Goal: Task Accomplishment & Management: Manage account settings

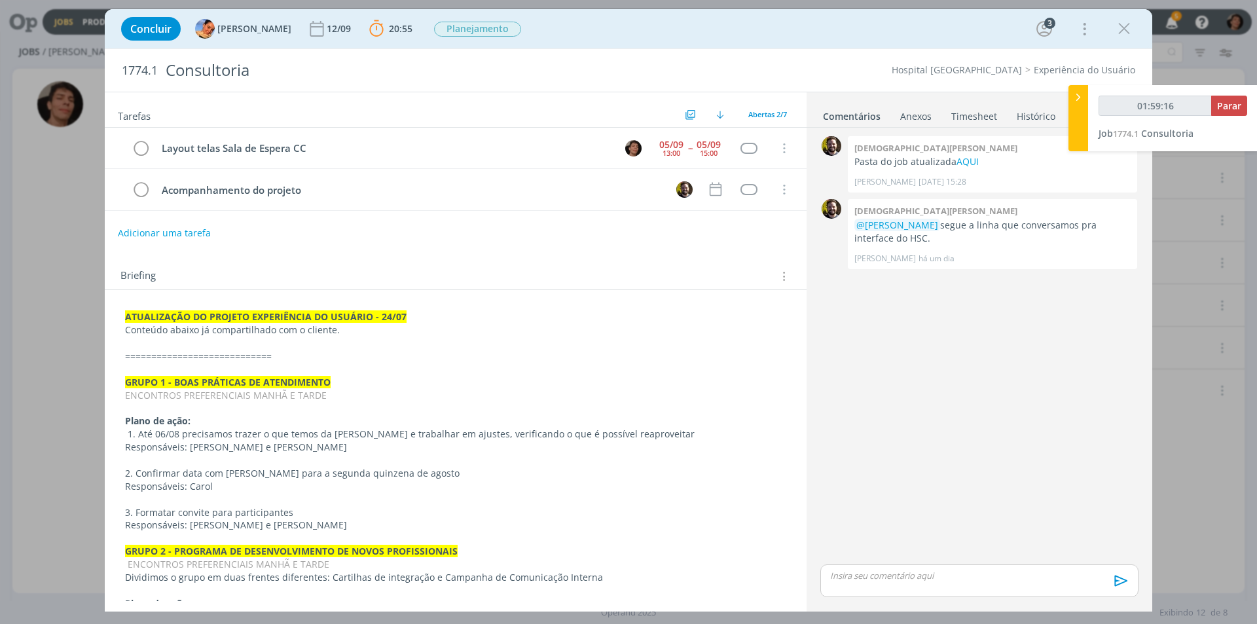
click at [870, 578] on p "dialog" at bounding box center [978, 575] width 297 height 12
click at [874, 559] on div "dialog" at bounding box center [979, 555] width 318 height 33
type input "01:59:20"
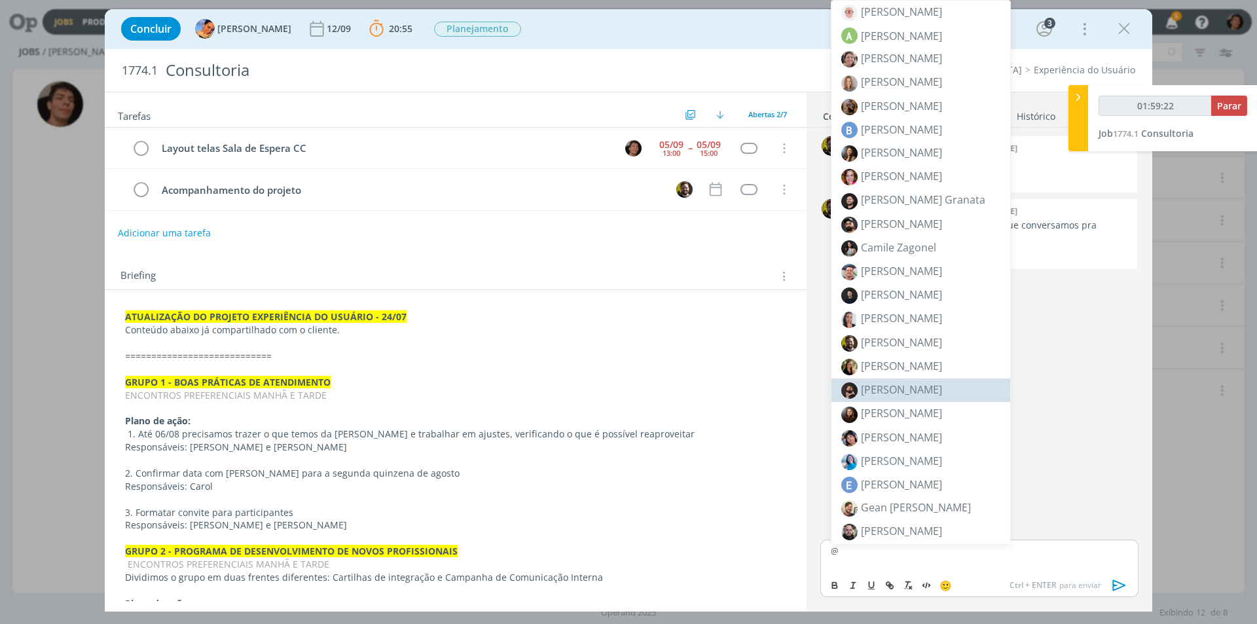
click at [1082, 389] on div "0 [DEMOGRAPHIC_DATA][PERSON_NAME] Pasta do job atualizada AQUI [PERSON_NAME] [D…" at bounding box center [979, 335] width 329 height 404
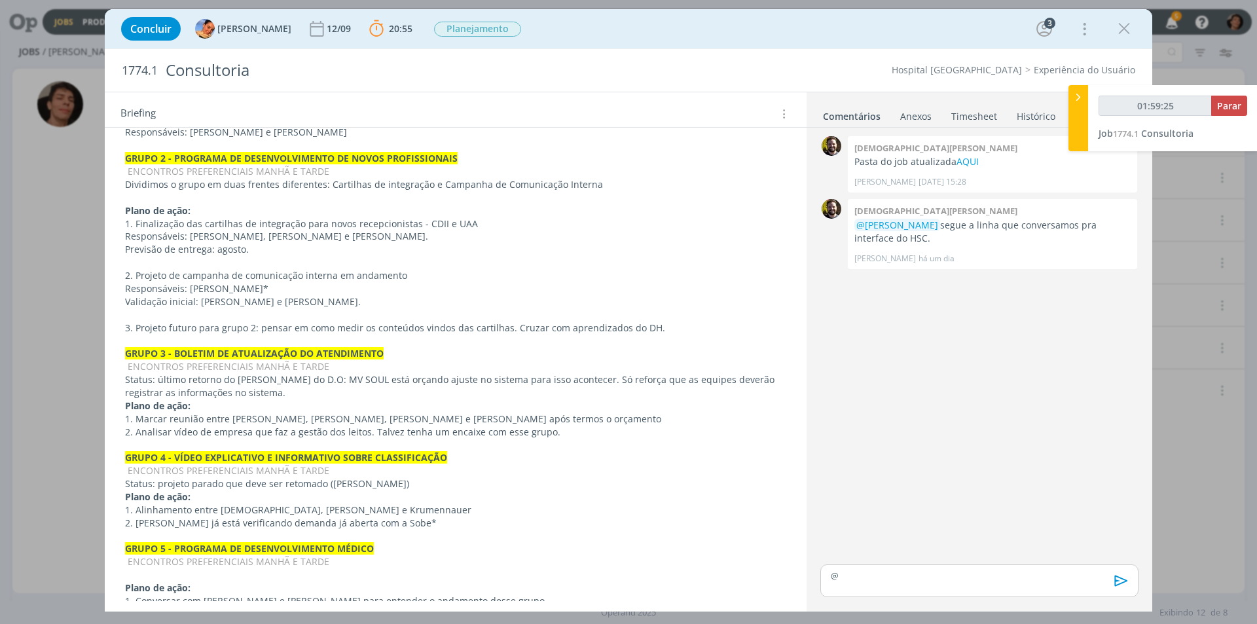
scroll to position [526, 0]
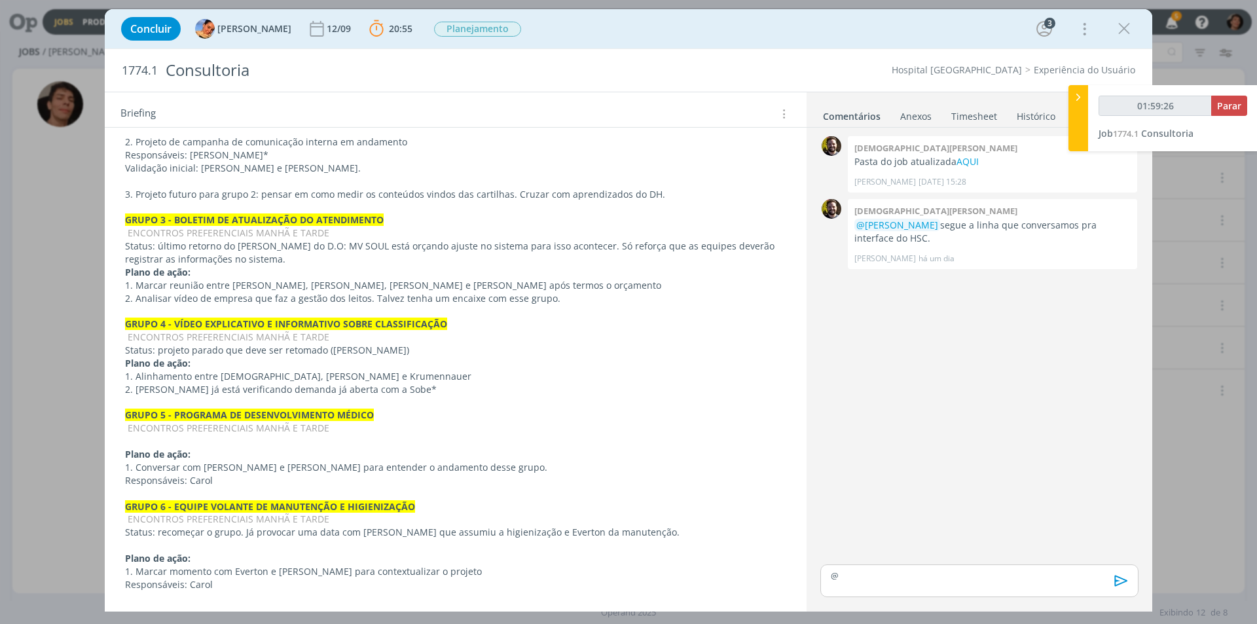
click at [861, 577] on p "@" at bounding box center [978, 575] width 297 height 12
click at [899, 572] on span "[PERSON_NAME]" at bounding box center [901, 569] width 81 height 14
click at [950, 556] on p "﻿ @ [PERSON_NAME] ﻿" at bounding box center [978, 550] width 297 height 12
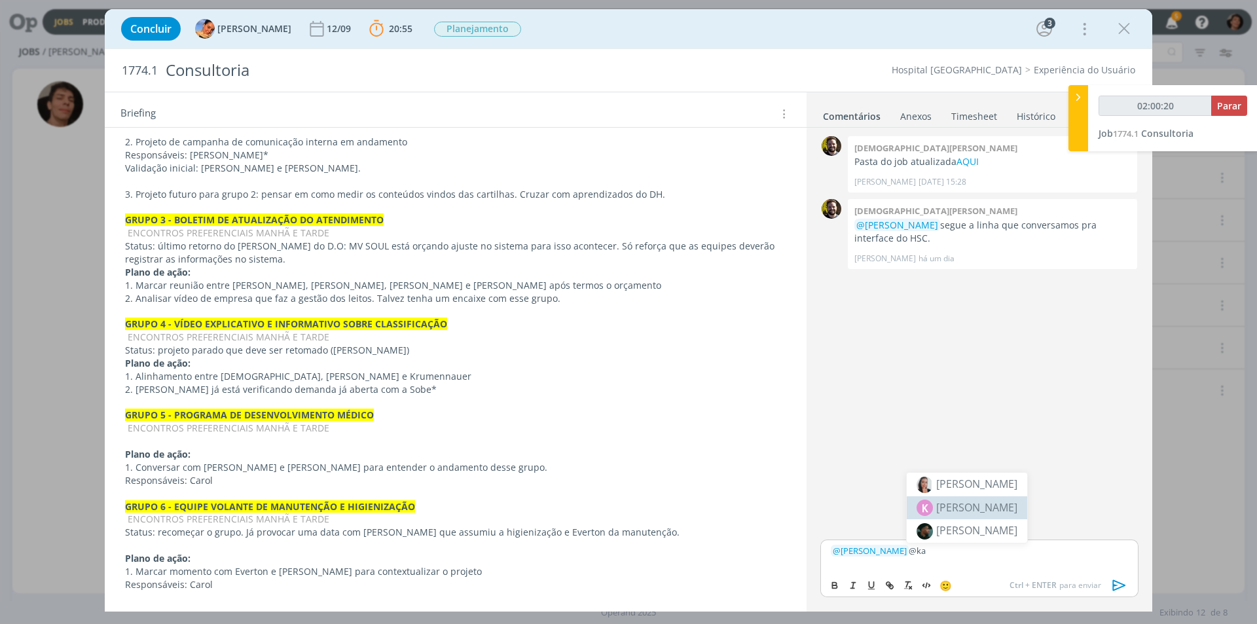
click at [978, 509] on span "[PERSON_NAME]" at bounding box center [976, 507] width 81 height 16
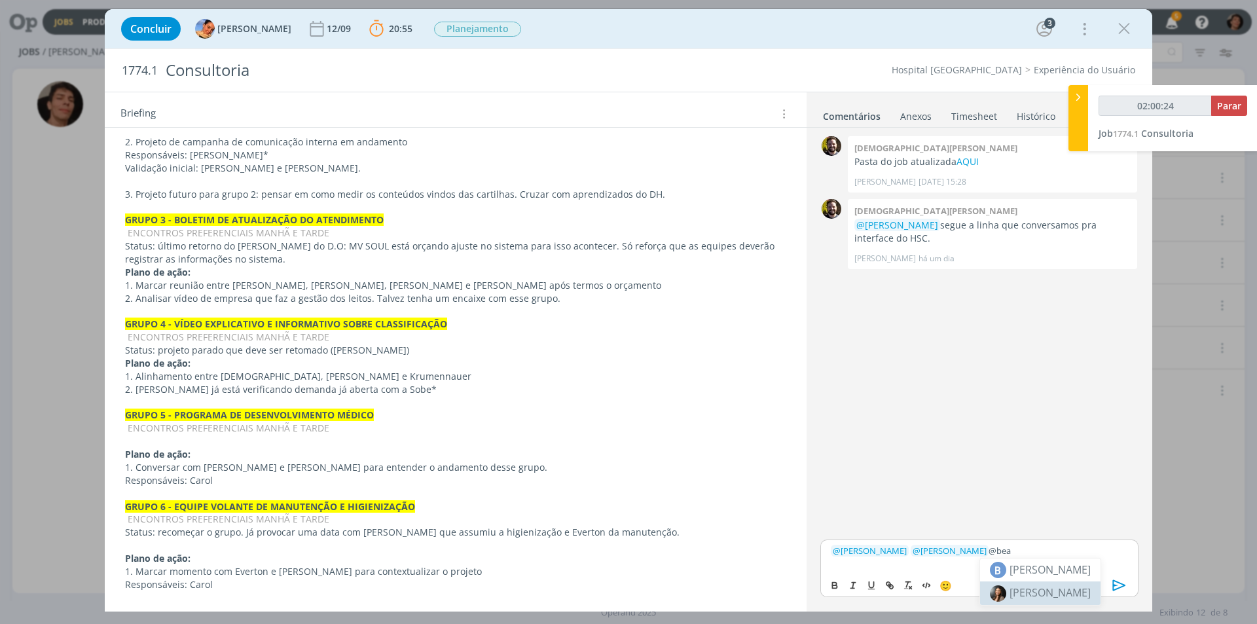
drag, startPoint x: 1049, startPoint y: 590, endPoint x: 1043, endPoint y: 584, distance: 8.8
click at [1050, 590] on span "[PERSON_NAME]" at bounding box center [1049, 592] width 81 height 14
click at [1082, 571] on li "[PERSON_NAME]" at bounding box center [1116, 570] width 120 height 24
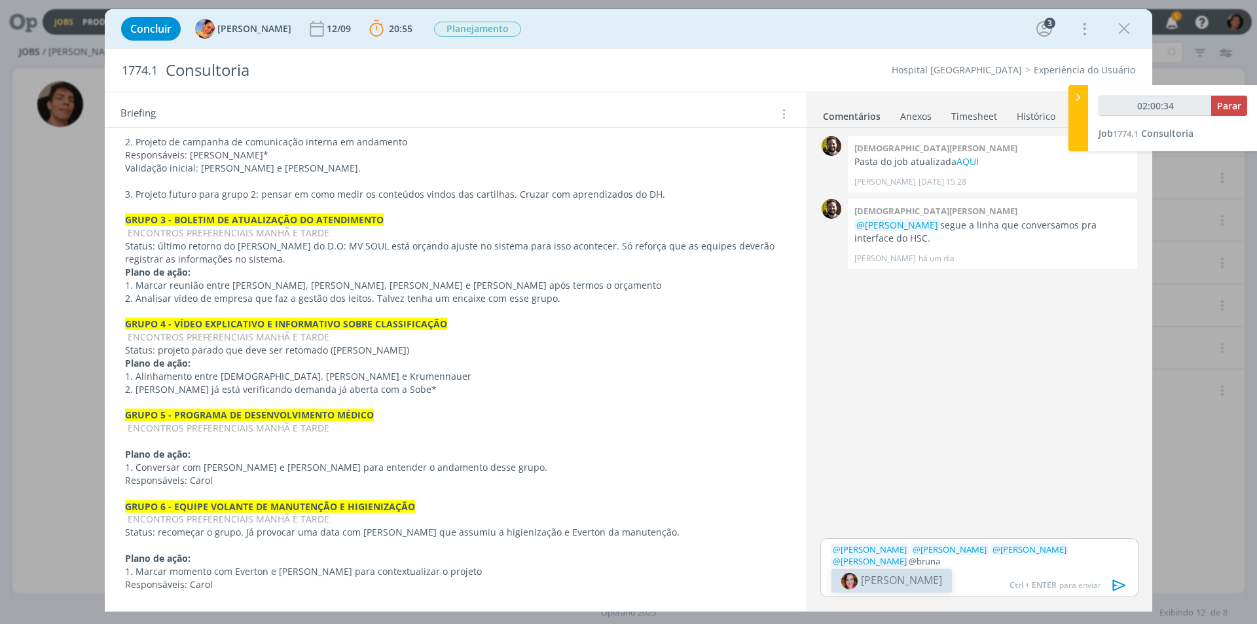
click at [900, 586] on span "[PERSON_NAME]" at bounding box center [901, 580] width 81 height 14
drag, startPoint x: 961, startPoint y: 560, endPoint x: 986, endPoint y: 563, distance: 24.4
click at [986, 563] on p "﻿ @ [PERSON_NAME] ﻿ ﻿ @ [PERSON_NAME] ﻿ ﻿ @ [PERSON_NAME] ﻿ ﻿ @ [PERSON_NAME] ﻿…" at bounding box center [978, 555] width 297 height 24
type input "02:00:46"
click at [893, 585] on icon "dialog" at bounding box center [891, 586] width 4 height 4
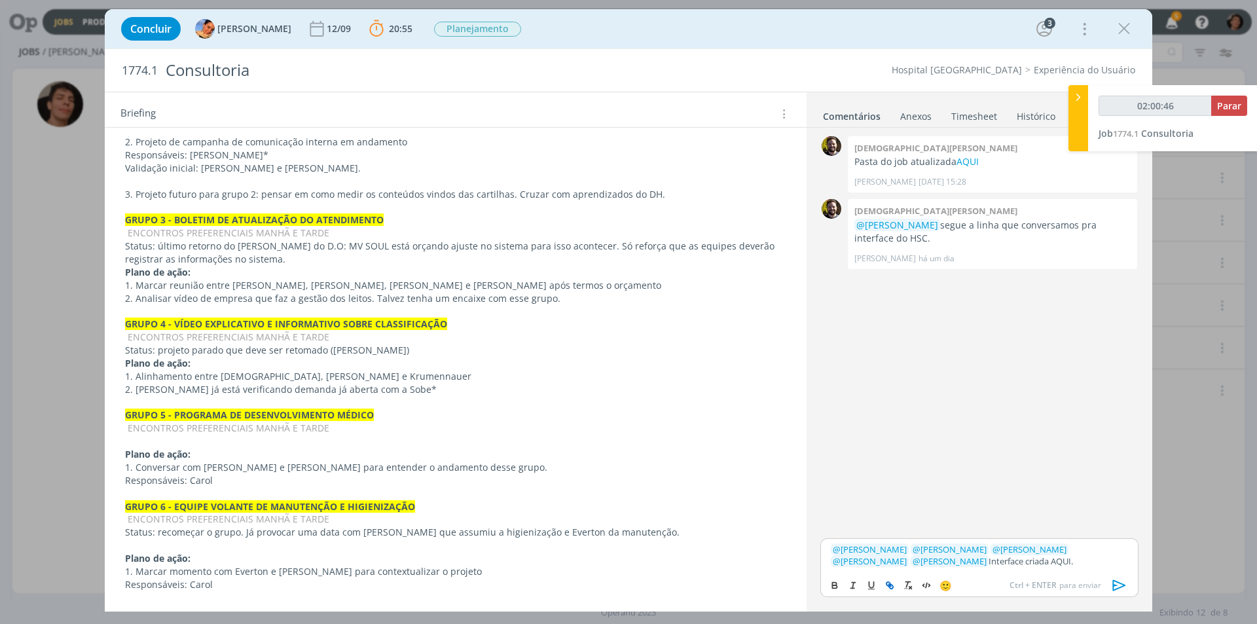
type input "AQUI."
type input "02:00:47"
paste input "[URL][DOMAIN_NAME]"
type input "[URL][DOMAIN_NAME]"
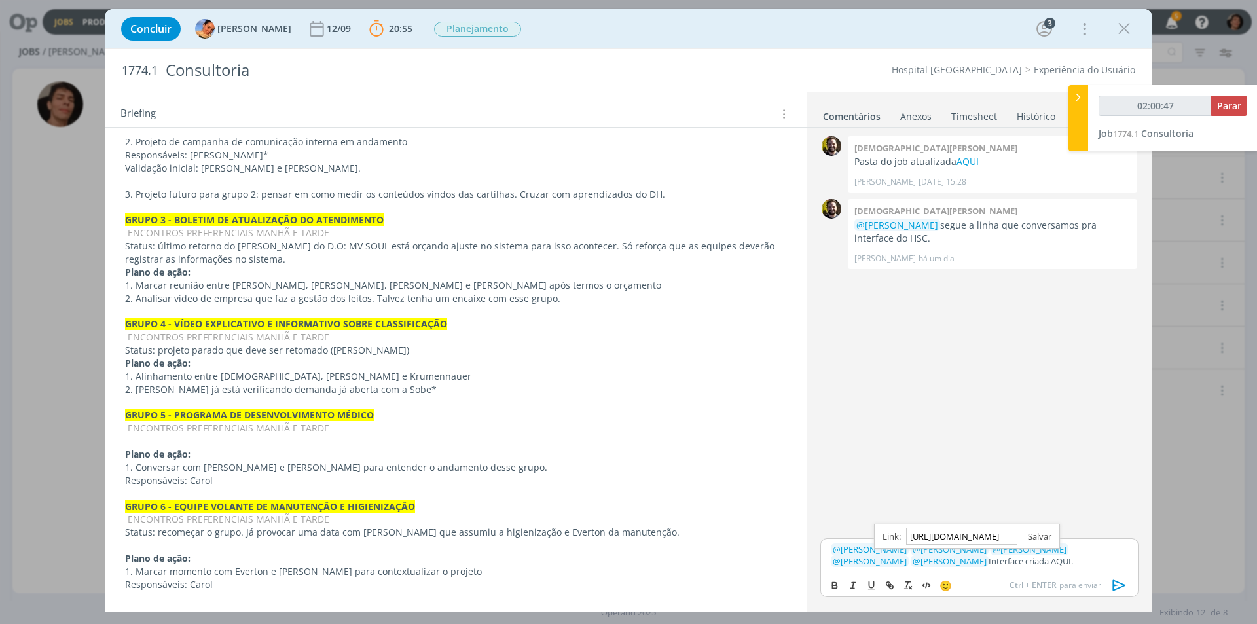
type input "02:00:48"
type input "[URL][DOMAIN_NAME]"
click at [1039, 535] on link "dialog" at bounding box center [1034, 536] width 34 height 12
click at [995, 564] on p "﻿ @ [PERSON_NAME] ﻿ ﻿ @ [PERSON_NAME] ﻿ ﻿ @ [PERSON_NAME] ﻿ ﻿ @ [PERSON_NAME] ﻿…" at bounding box center [978, 555] width 297 height 24
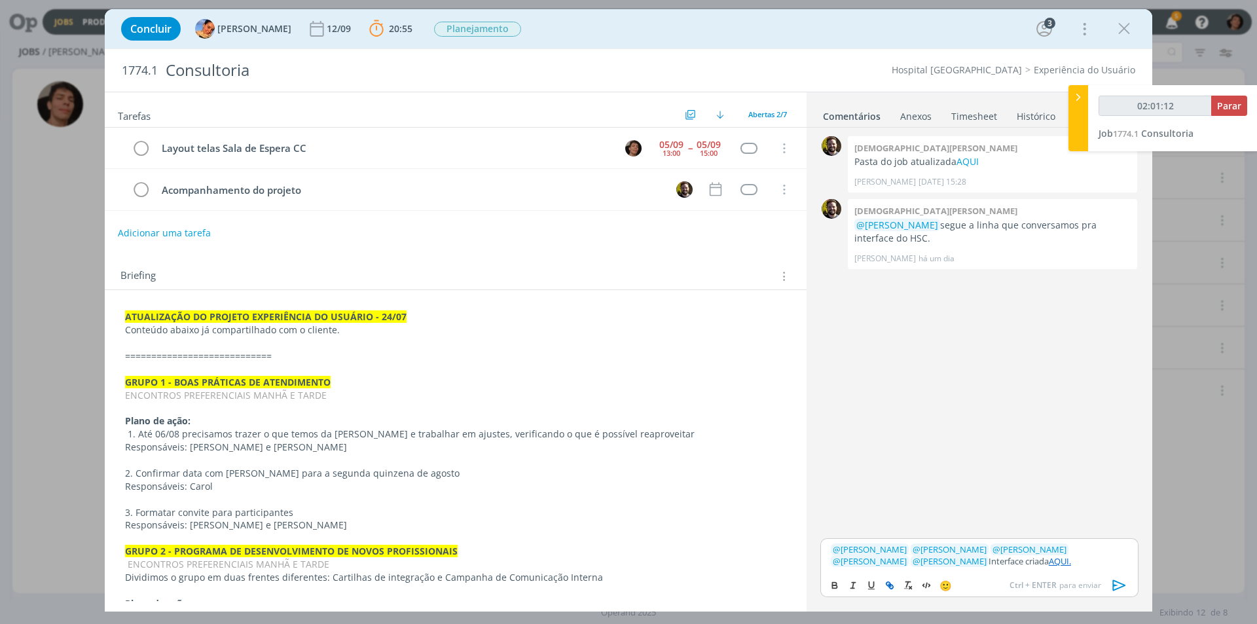
click at [1011, 561] on p "﻿ @ [PERSON_NAME] ﻿ ﻿ @ [PERSON_NAME] ﻿ ﻿ @ [PERSON_NAME] ﻿ ﻿ @ [PERSON_NAME] ﻿…" at bounding box center [978, 555] width 297 height 24
click at [1117, 582] on icon "dialog" at bounding box center [1119, 585] width 20 height 20
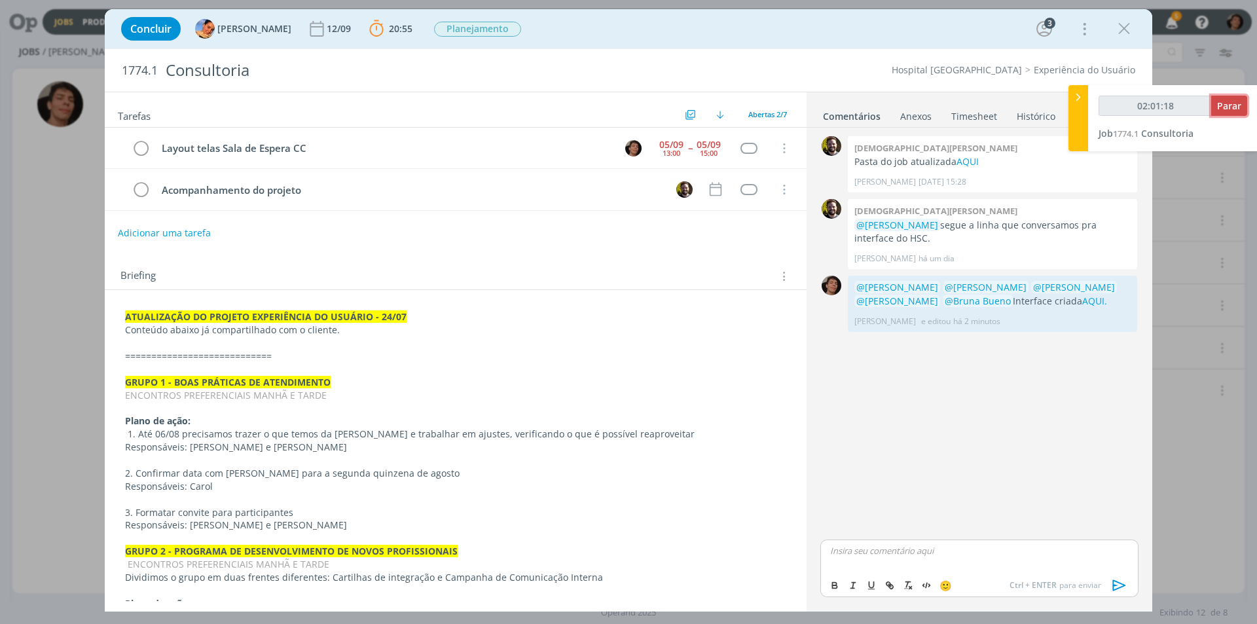
click at [1224, 106] on span "Parar" at bounding box center [1229, 105] width 24 height 12
type input "02:02:00"
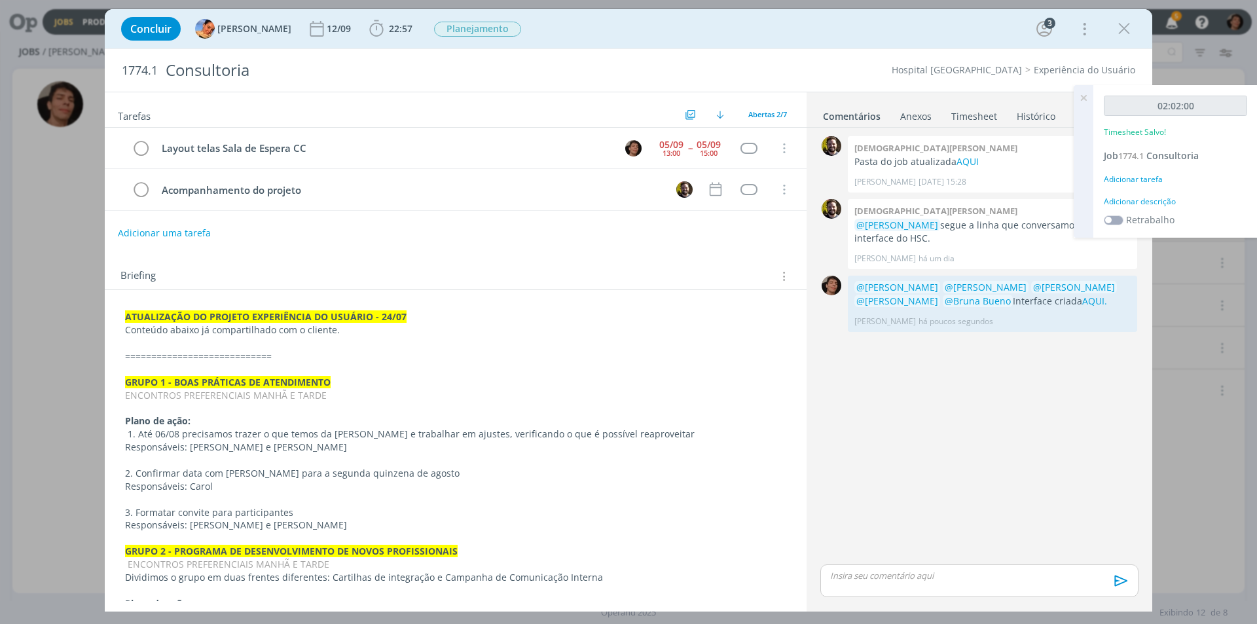
click at [1151, 204] on div "Adicionar descrição" at bounding box center [1174, 202] width 143 height 12
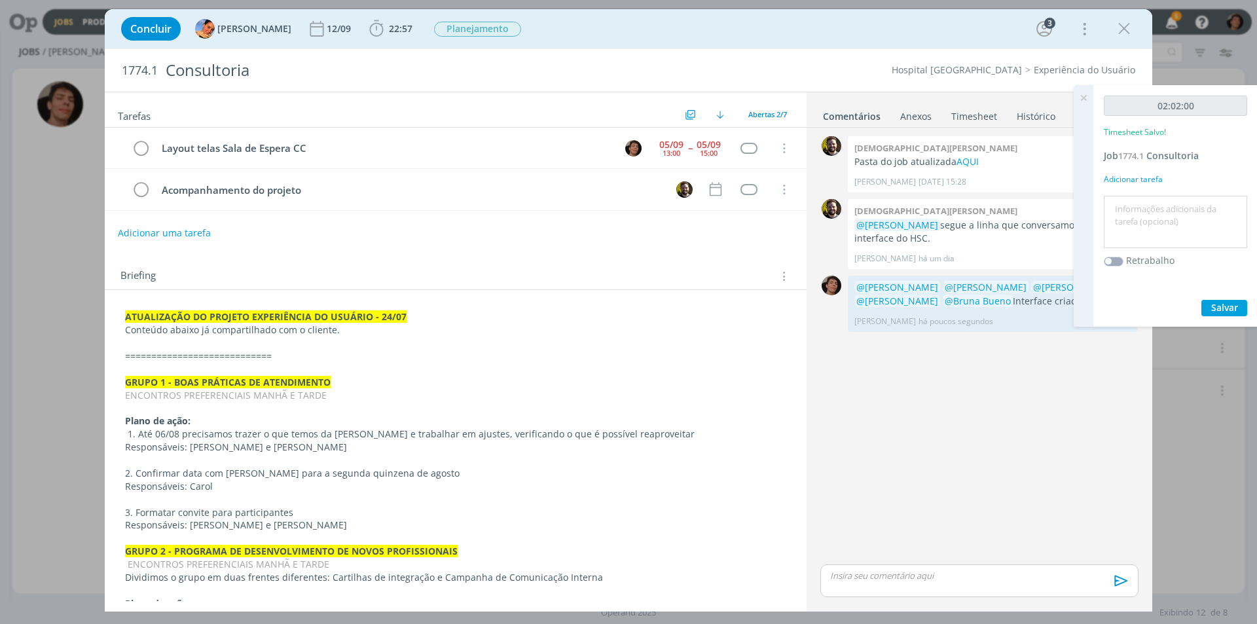
click at [1135, 211] on textarea at bounding box center [1175, 222] width 137 height 46
type textarea "criação interface sala espera CC"
click at [1228, 302] on div "02:02:00 Timesheet Salvo! Job 1774.1 Consultoria Adicionar tarefa criação inter…" at bounding box center [1175, 205] width 164 height 241
click at [1228, 302] on span "Salvar" at bounding box center [1224, 307] width 27 height 12
click at [957, 116] on link "Timesheet" at bounding box center [973, 113] width 47 height 19
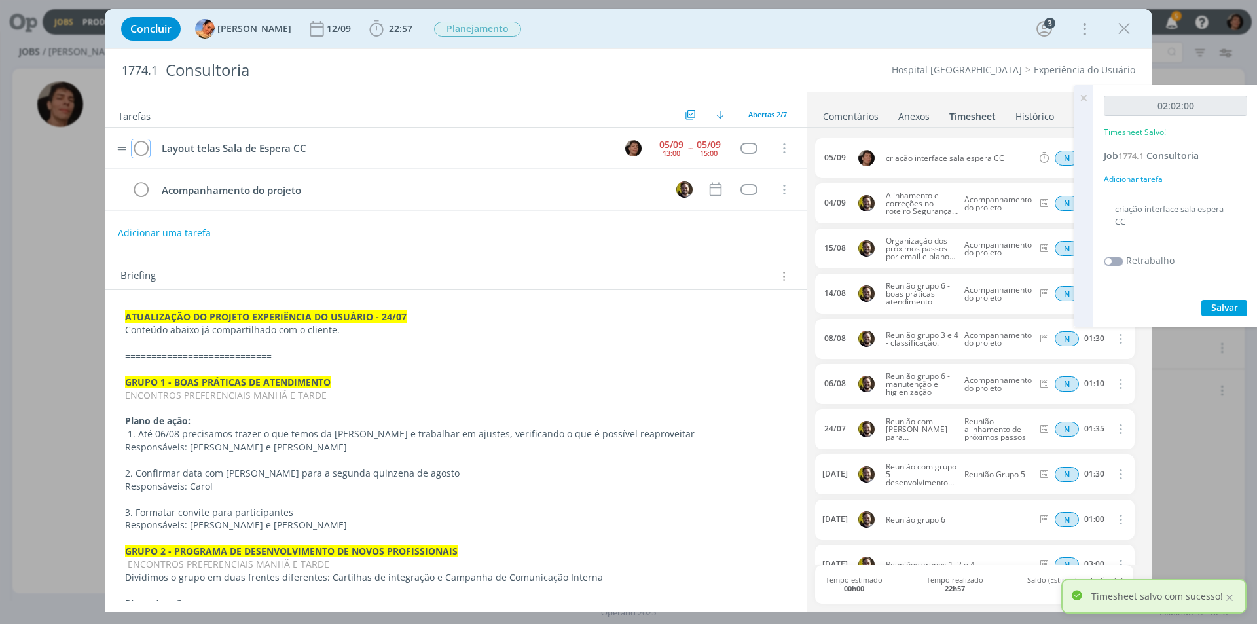
drag, startPoint x: 137, startPoint y: 153, endPoint x: 307, endPoint y: 165, distance: 169.9
click at [138, 153] on icon "dialog" at bounding box center [141, 149] width 18 height 20
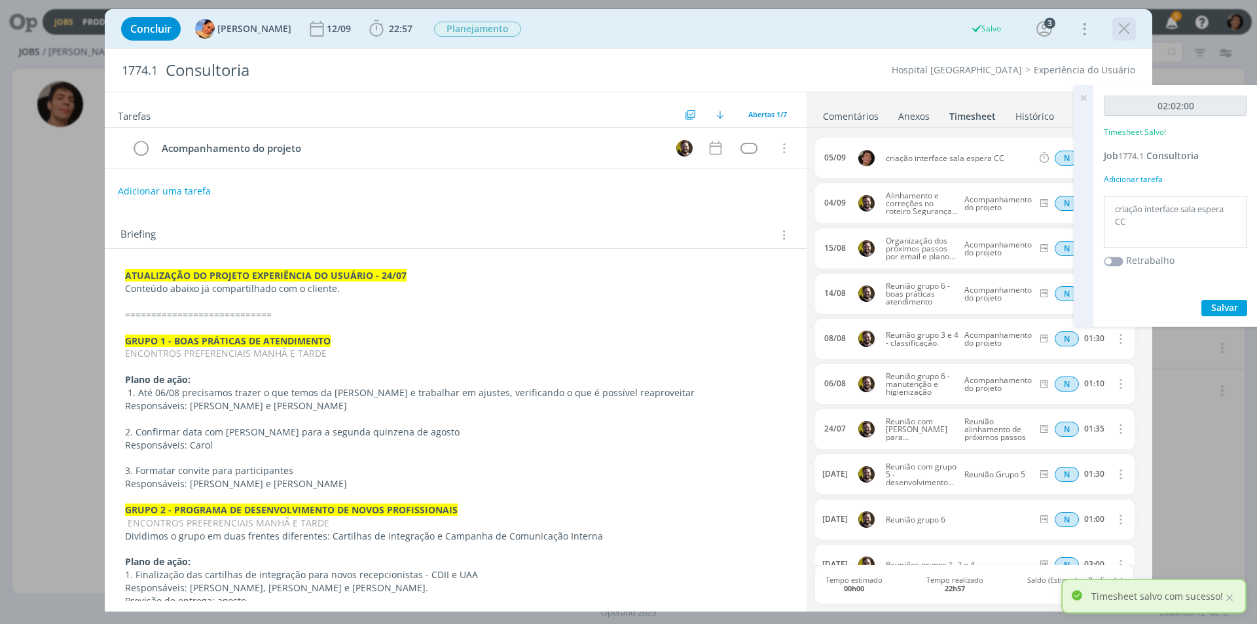
click at [1122, 33] on icon "dialog" at bounding box center [1124, 29] width 20 height 20
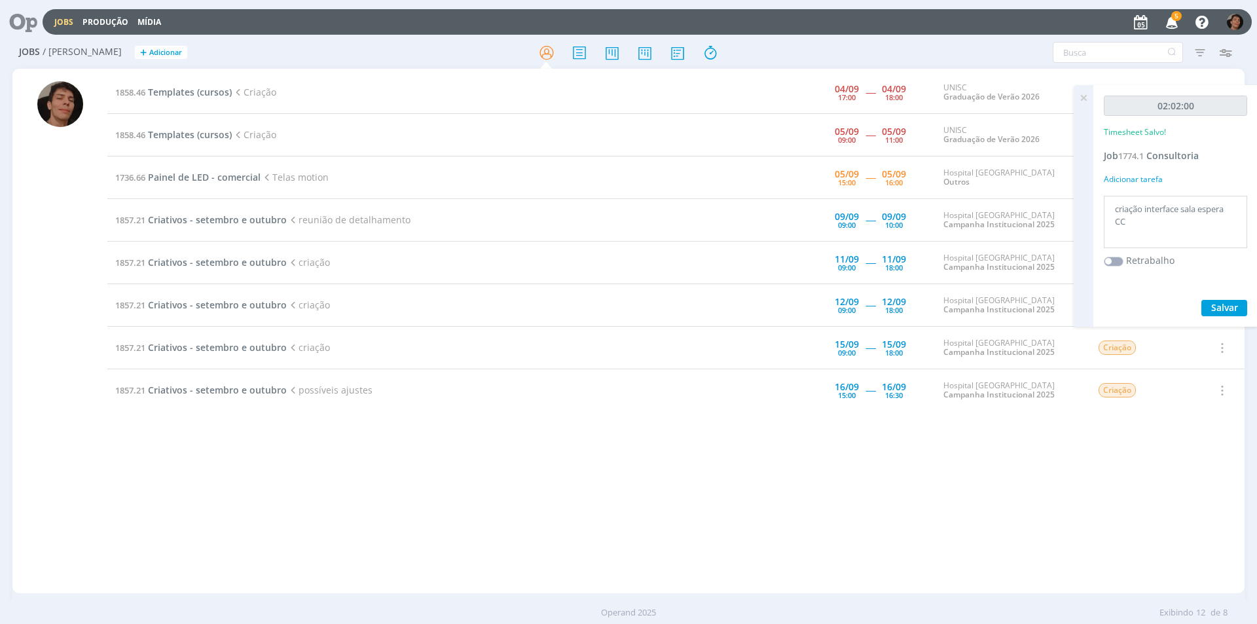
drag, startPoint x: 22, startPoint y: 234, endPoint x: 41, endPoint y: 242, distance: 20.8
click at [21, 234] on div at bounding box center [59, 332] width 95 height 522
click at [324, 437] on div "1858.46 Templates (cursos) Criação [DATE] 17:00 ----- [DATE] 18:00 UNISC Gradua…" at bounding box center [675, 330] width 1137 height 519
click at [200, 178] on span "Painel de LED - comercial" at bounding box center [204, 177] width 113 height 12
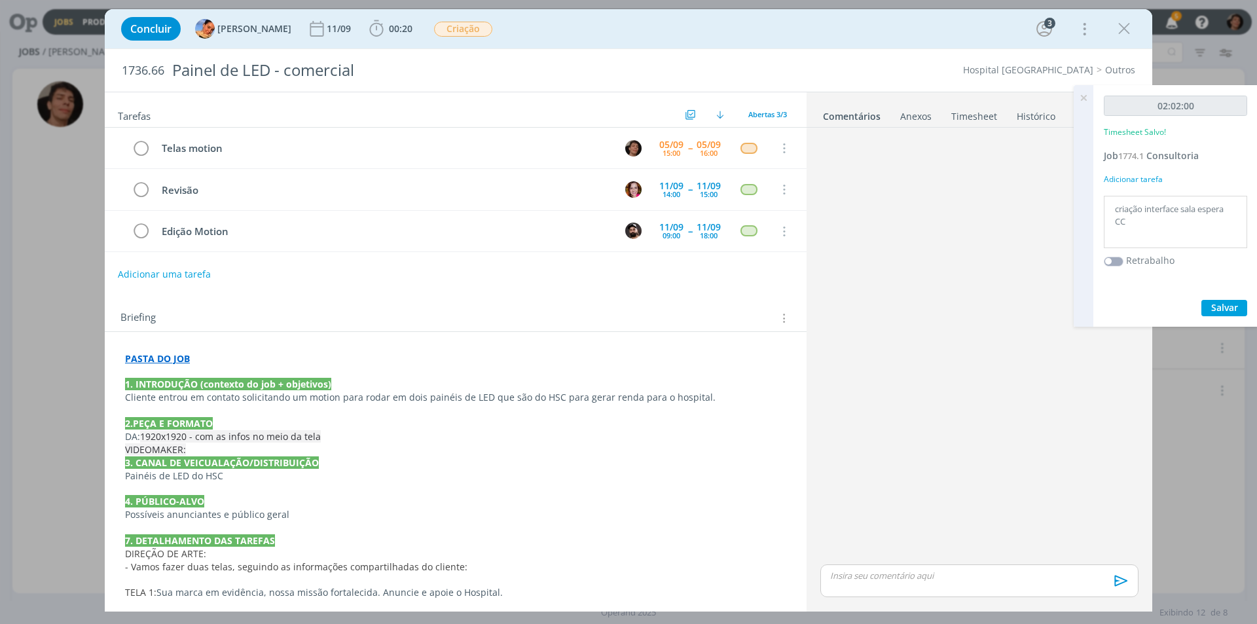
click at [21, 391] on div "Concluir [PERSON_NAME] [DATE] 00:20 Iniciar Apontar Data * [DATE] Horas * 00:00…" at bounding box center [628, 312] width 1257 height 624
click at [1123, 26] on icon "dialog" at bounding box center [1124, 29] width 20 height 20
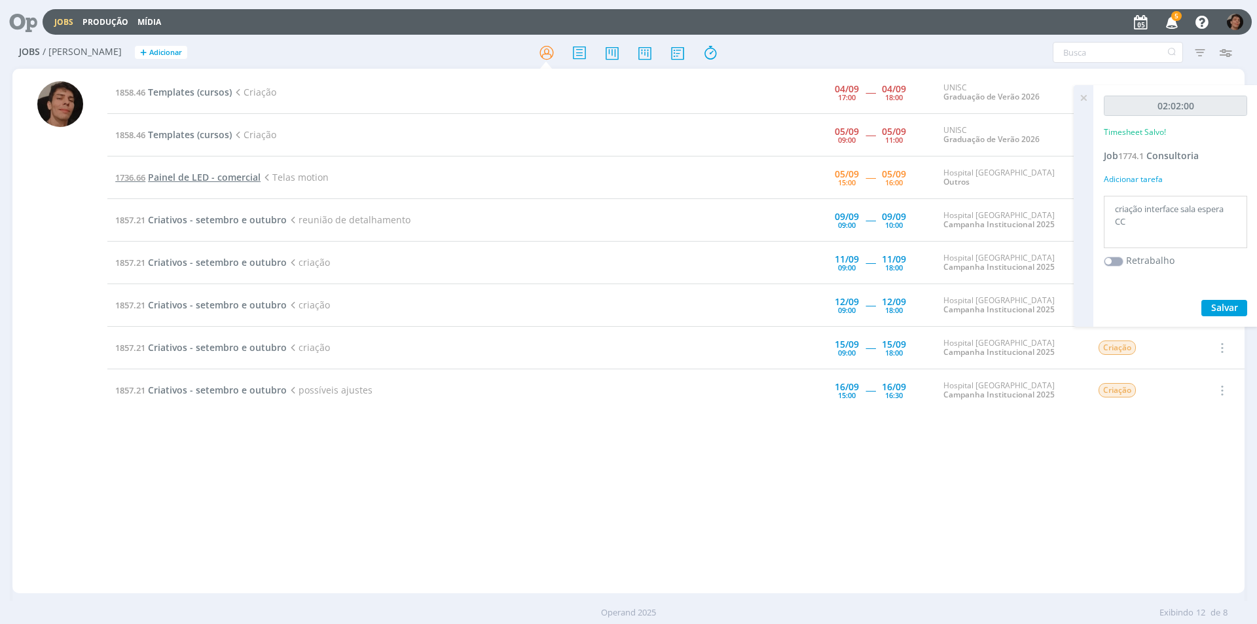
click at [230, 179] on span "Painel de LED - comercial" at bounding box center [204, 177] width 113 height 12
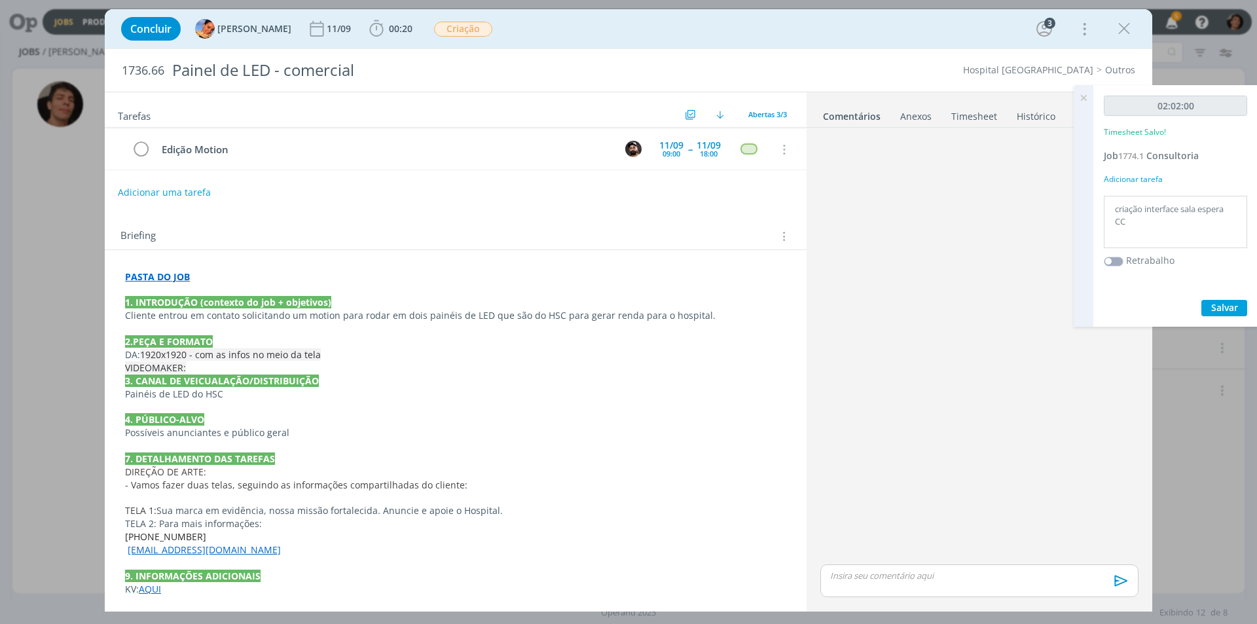
scroll to position [86, 0]
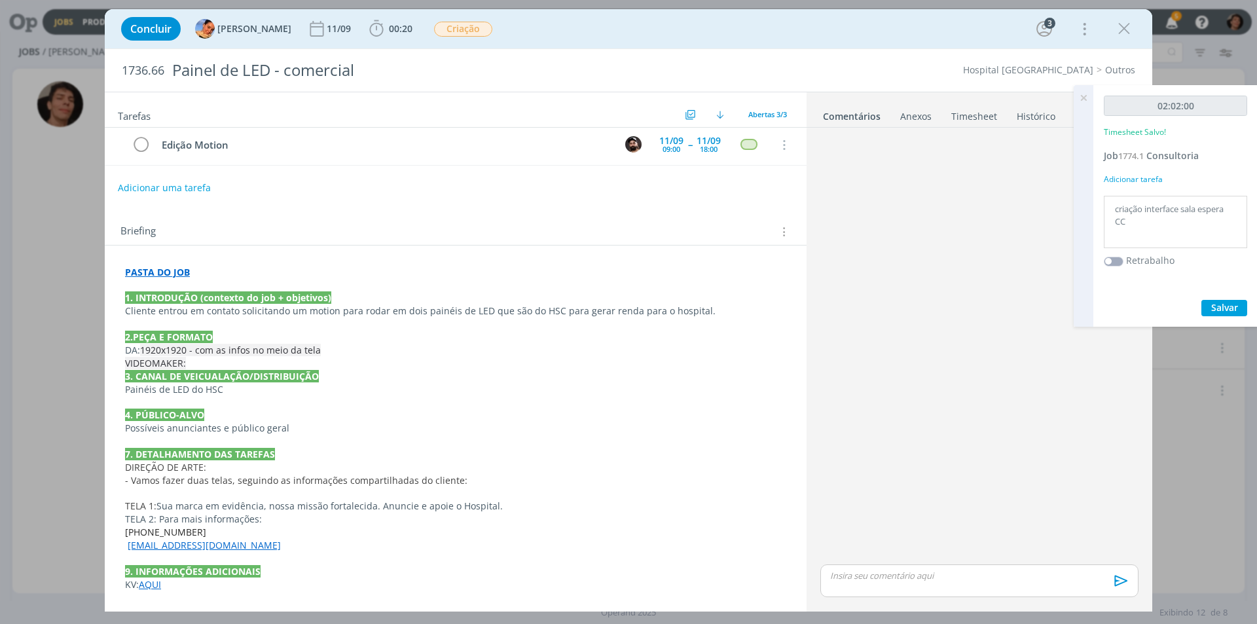
click at [267, 514] on p "TELA 2: Para mais informações:" at bounding box center [455, 518] width 661 height 13
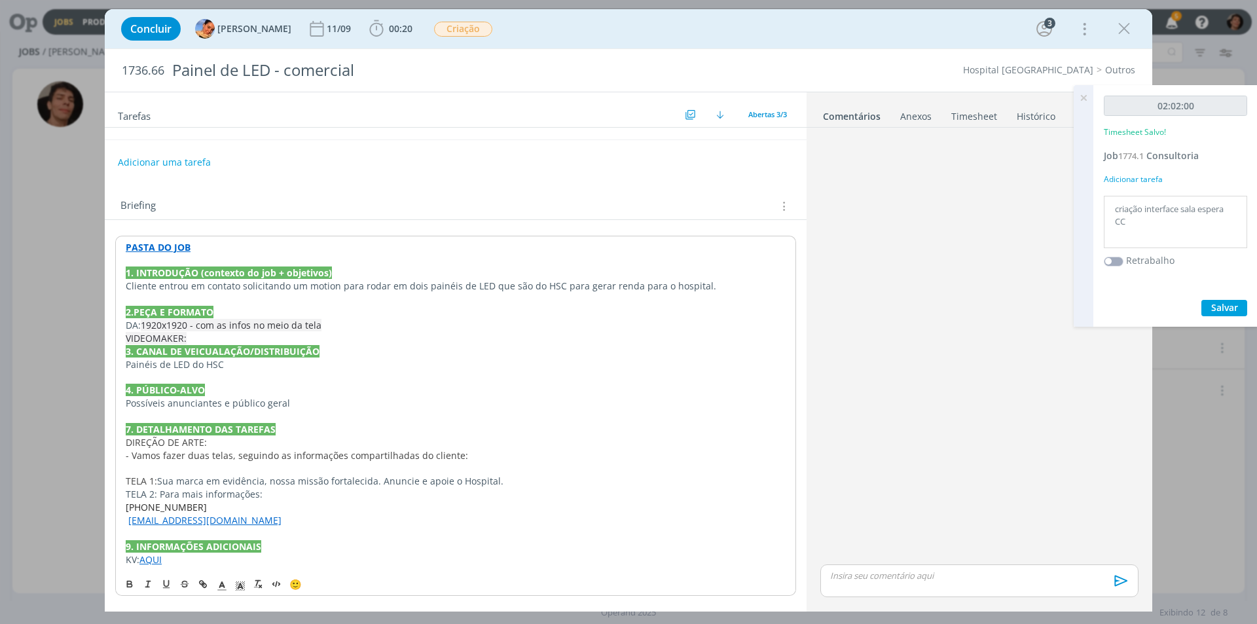
scroll to position [111, 0]
click at [1001, 254] on div "dialog" at bounding box center [979, 347] width 329 height 429
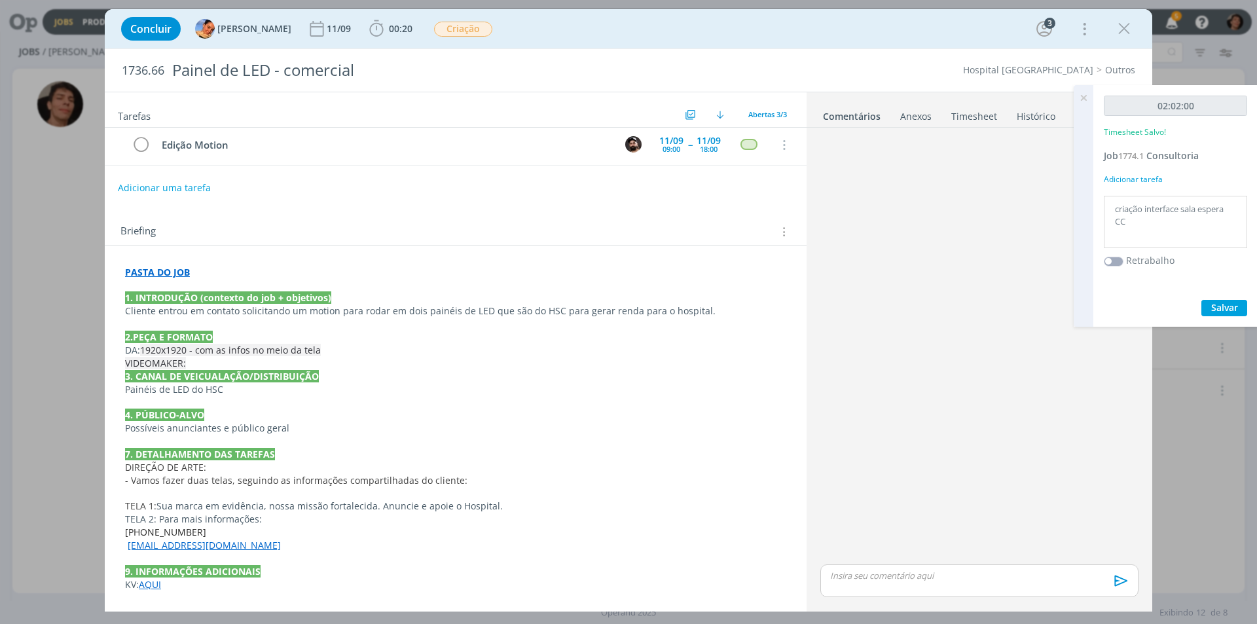
scroll to position [86, 0]
click at [1083, 93] on icon at bounding box center [1083, 98] width 24 height 26
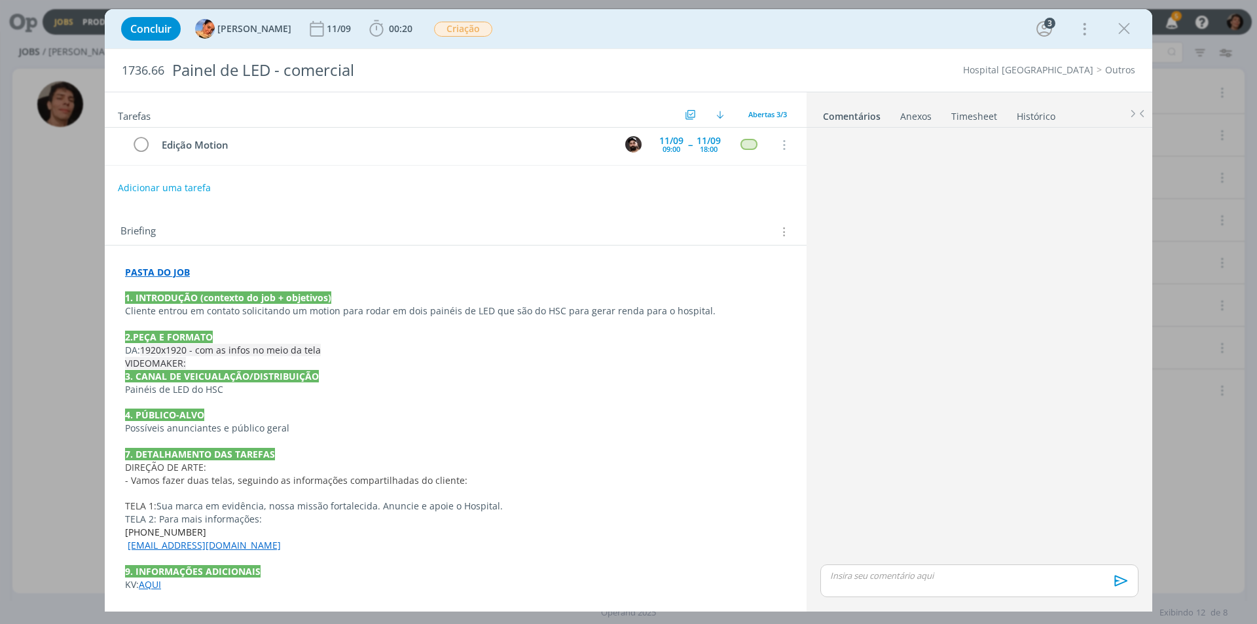
click at [250, 519] on p "TELA 2: Para mais informações:" at bounding box center [455, 518] width 661 height 13
click at [357, 508] on p "TELA 1: Sua marca em evidência, nossa missão fortalecida. Anuncie e apoie o Hos…" at bounding box center [456, 506] width 660 height 13
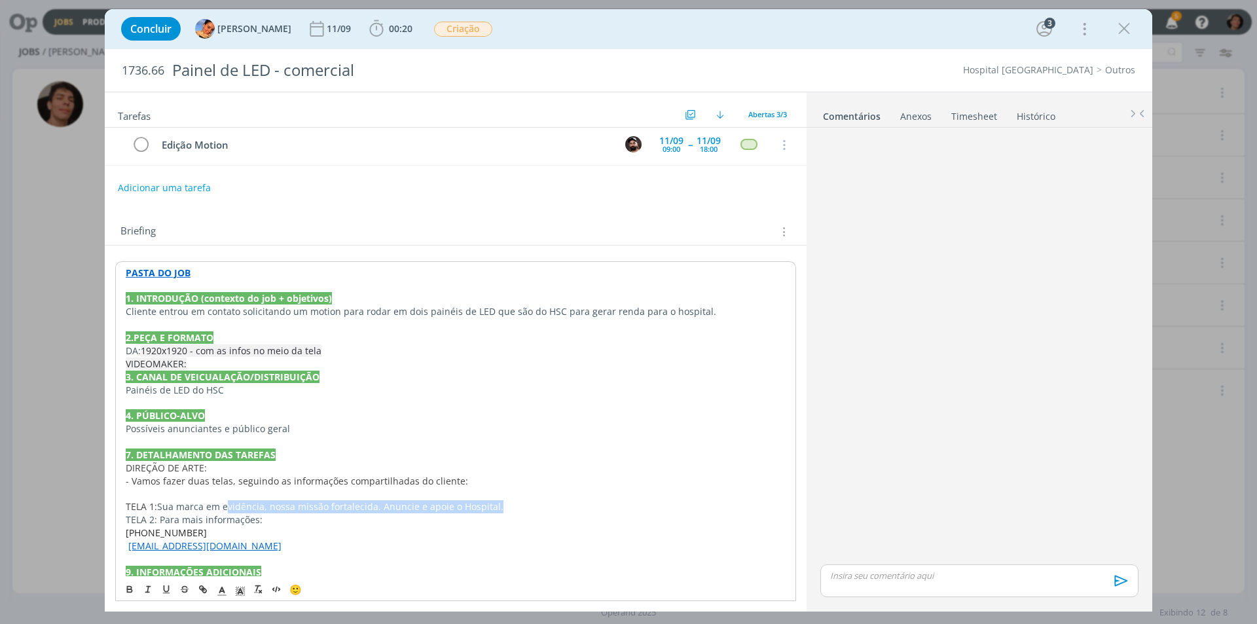
drag, startPoint x: 505, startPoint y: 507, endPoint x: 226, endPoint y: 511, distance: 278.8
click at [226, 511] on p "TELA 1: Sua marca em evidência, nossa missão fortalecida. Anuncie e apoie o Hos…" at bounding box center [456, 506] width 660 height 13
click at [278, 522] on p "TELA 2: Para mais informações:" at bounding box center [456, 519] width 660 height 13
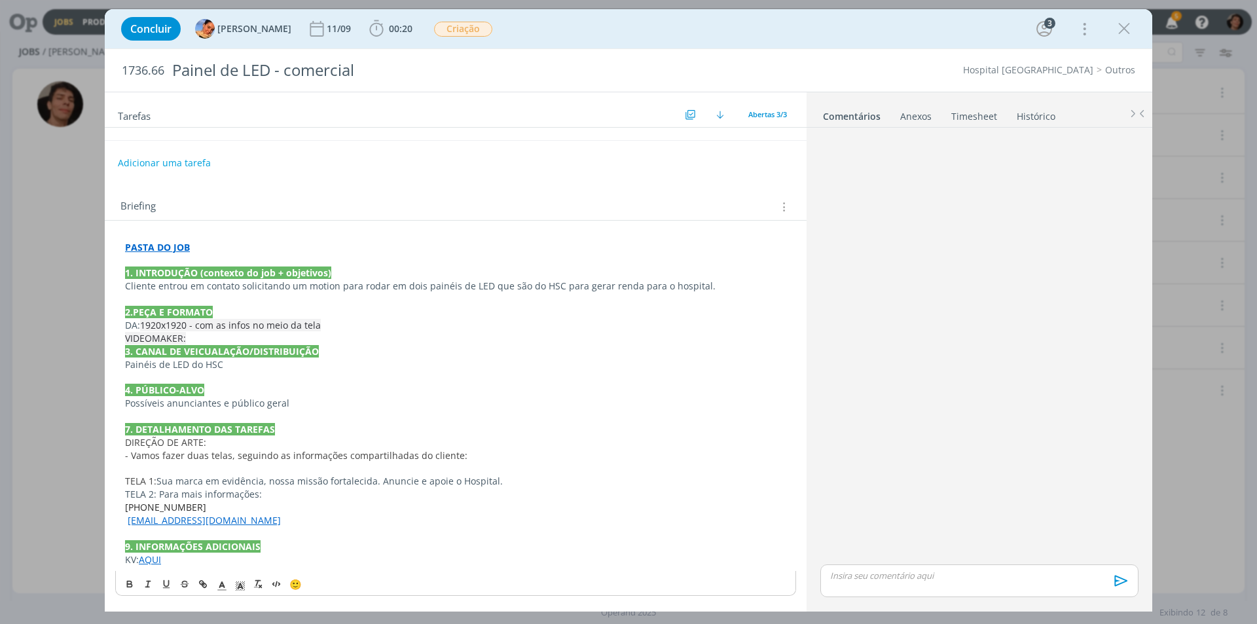
scroll to position [111, 0]
drag, startPoint x: 164, startPoint y: 67, endPoint x: 122, endPoint y: 70, distance: 41.3
click at [122, 67] on span "1736.66" at bounding box center [143, 70] width 43 height 14
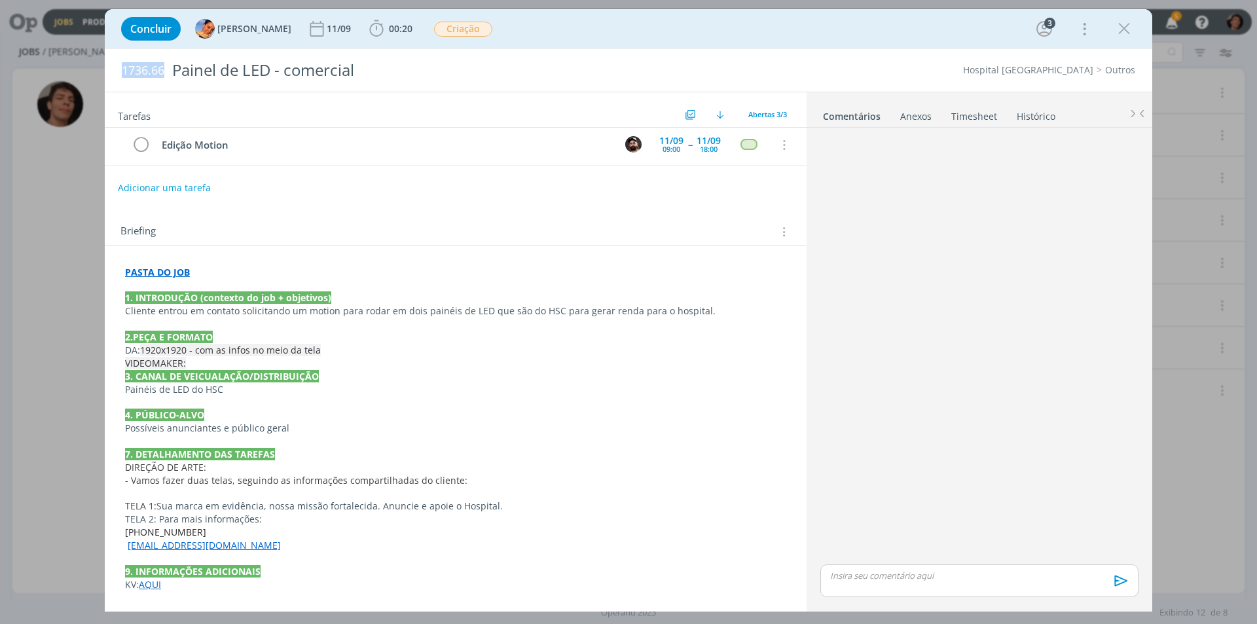
scroll to position [86, 0]
copy span "1736.66"
drag, startPoint x: 156, startPoint y: 503, endPoint x: 508, endPoint y: 511, distance: 351.5
click at [508, 511] on p "TELA 1: Sua marca em evidência, nossa missão fortalecida. Anuncie e apoie o Hos…" at bounding box center [455, 505] width 661 height 13
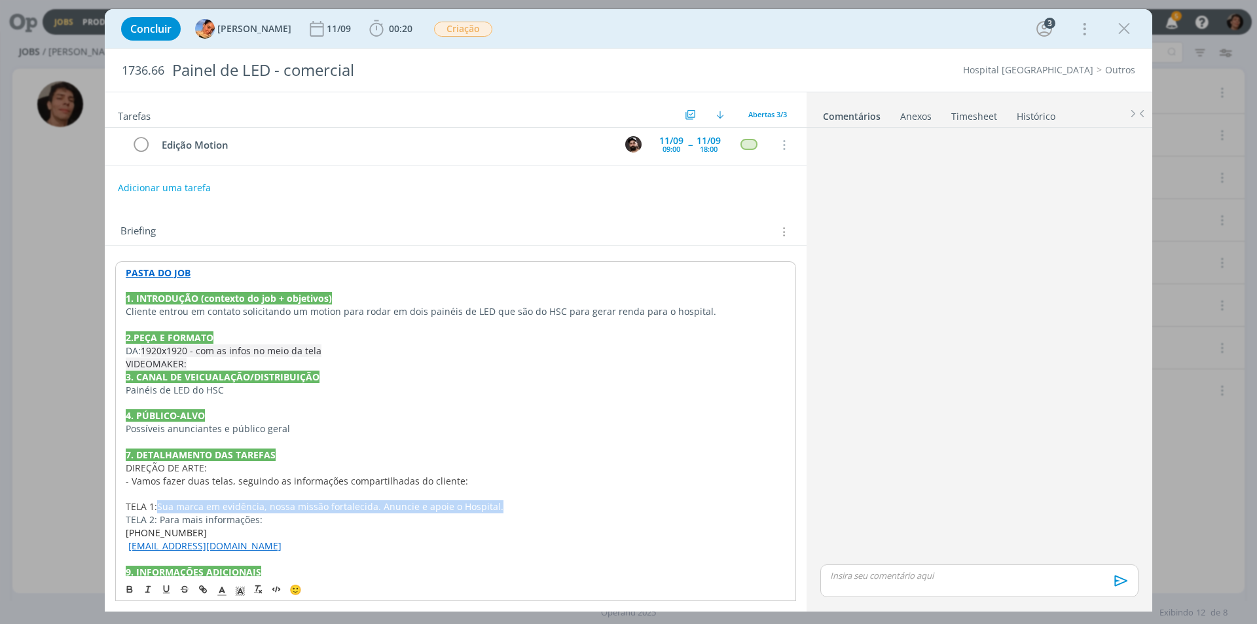
click at [401, 503] on p "TELA 1: Sua marca em evidência, nossa missão fortalecida. Anuncie e apoie o Hos…" at bounding box center [456, 506] width 660 height 13
drag, startPoint x: 375, startPoint y: 505, endPoint x: 160, endPoint y: 507, distance: 215.3
click at [160, 507] on p "TELA 1: Sua marca em evidência, nossa missão fortalecida. Anuncie e apoie o Hos…" at bounding box center [456, 506] width 660 height 13
copy p "Sua marca em evidência, nossa missão fortalecida."
click at [417, 514] on p "TELA 2: Para mais informações:" at bounding box center [455, 518] width 661 height 13
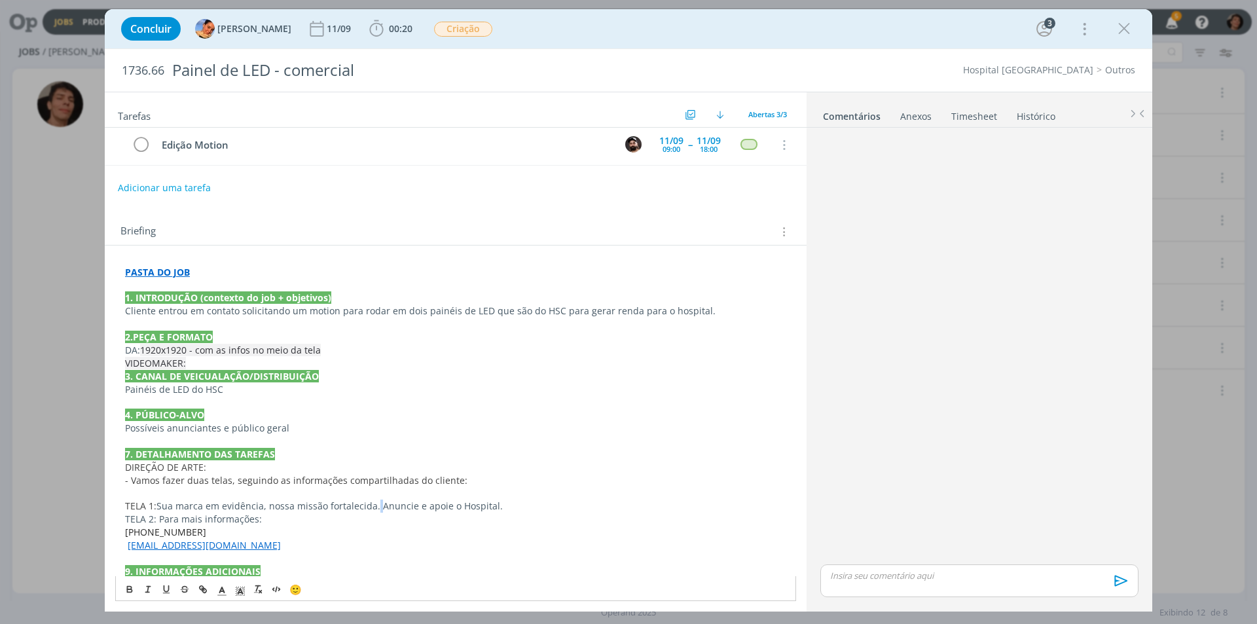
click at [378, 506] on p "TELA 1: Sua marca em evidência, nossa missão fortalecida. Anuncie e apoie o Hos…" at bounding box center [455, 505] width 661 height 13
click at [382, 512] on p "TELA 1: Sua marca em evidência, nossa missão fortalecida. Anuncie e apoie o Hos…" at bounding box center [455, 505] width 661 height 13
drag, startPoint x: 376, startPoint y: 507, endPoint x: 499, endPoint y: 503, distance: 123.1
click at [499, 503] on p "TELA 1: Sua marca em evidência, nossa missão fortalecida. Anuncie e apoie o Hos…" at bounding box center [455, 505] width 661 height 13
copy p "Anuncie e apoie o Hospital."
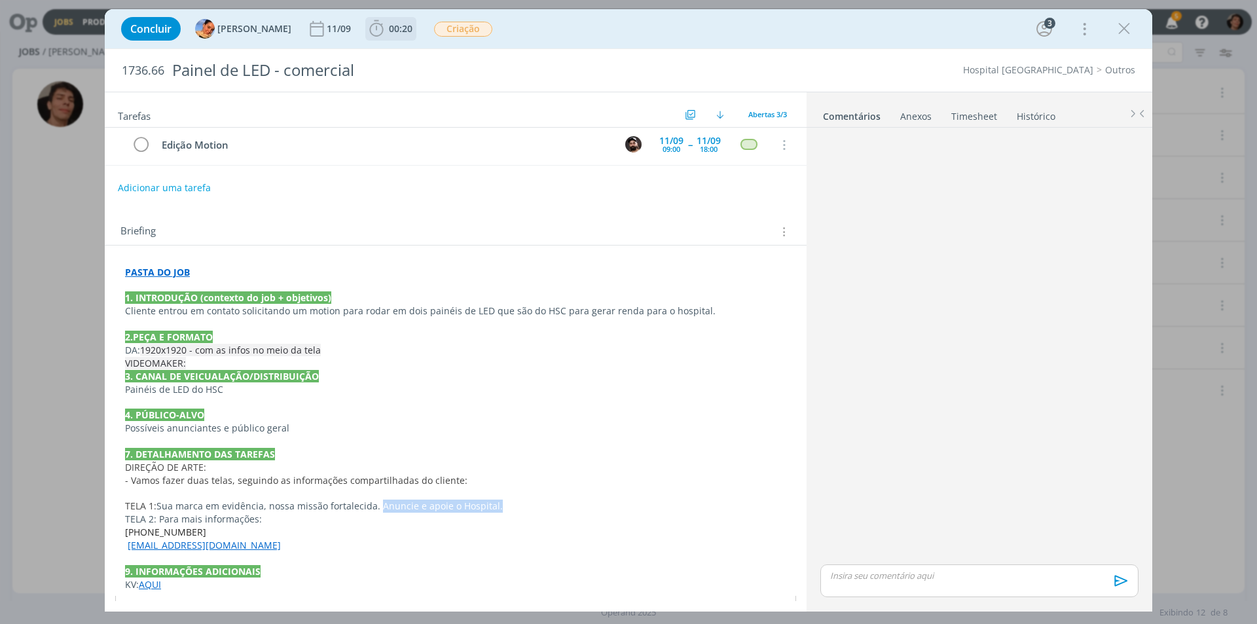
click at [386, 27] on b "00:20" at bounding box center [400, 28] width 29 height 9
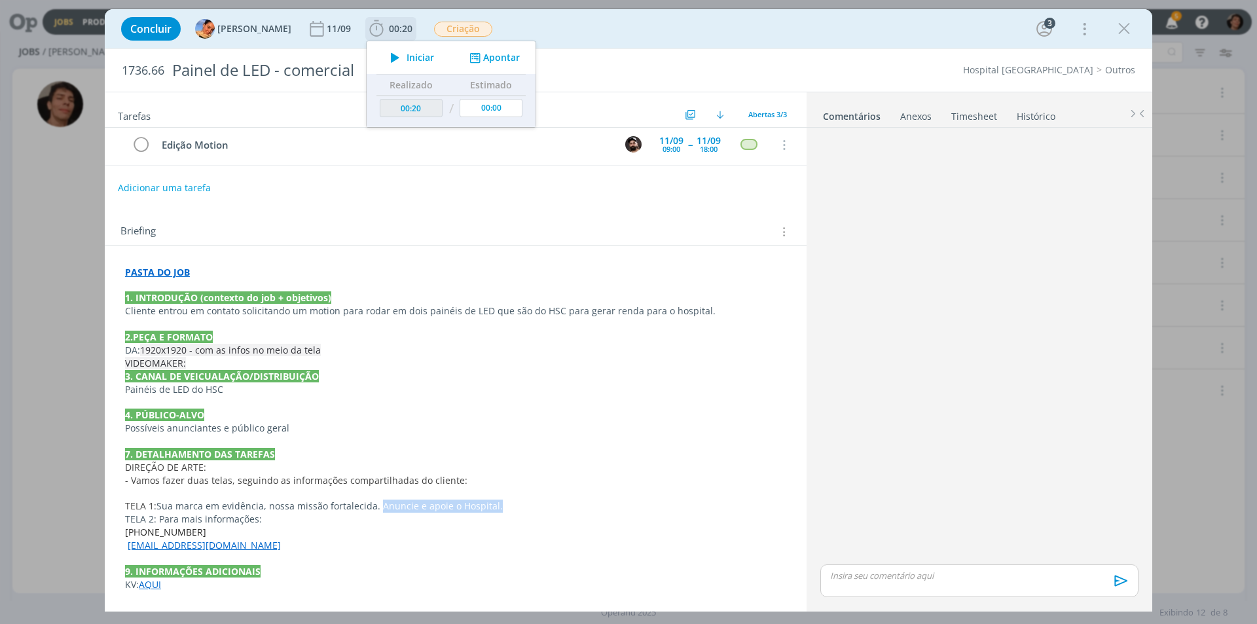
click at [406, 54] on span "Iniciar" at bounding box center [419, 57] width 27 height 9
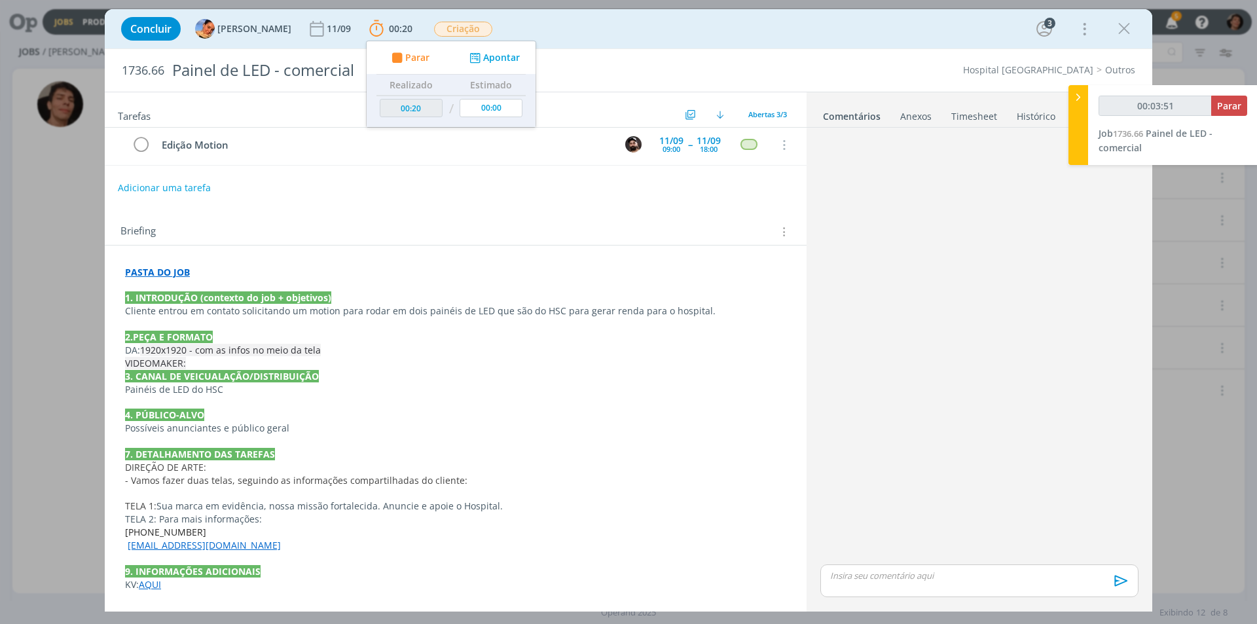
click at [221, 349] on span "1920x1920 - com as infos no meio da tela" at bounding box center [230, 350] width 181 height 12
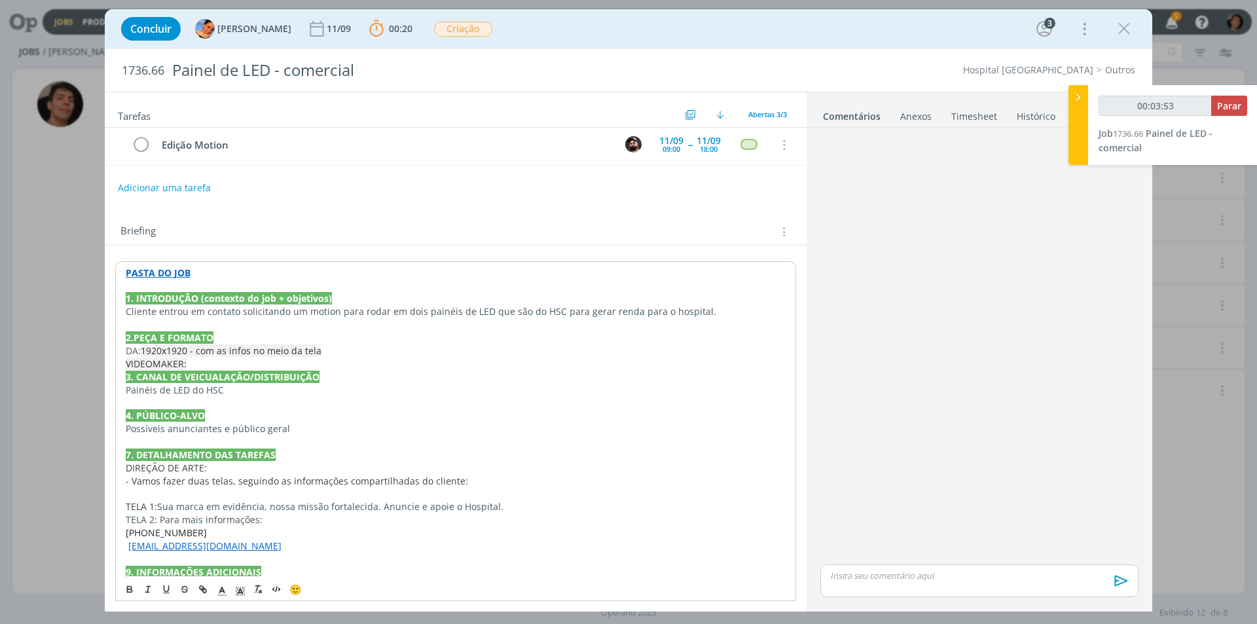
click at [235, 400] on p "dialog" at bounding box center [456, 402] width 660 height 13
click at [226, 436] on p "dialog" at bounding box center [455, 441] width 661 height 13
drag, startPoint x: 162, startPoint y: 515, endPoint x: 281, endPoint y: 508, distance: 120.0
click at [281, 508] on div "PASTA DO JOB 1. INTRODUÇÃO (contexto do job + objetivos) Cliente entrou em cont…" at bounding box center [455, 428] width 681 height 334
click at [268, 519] on p "TELA 2: Para mais informações:" at bounding box center [455, 518] width 661 height 13
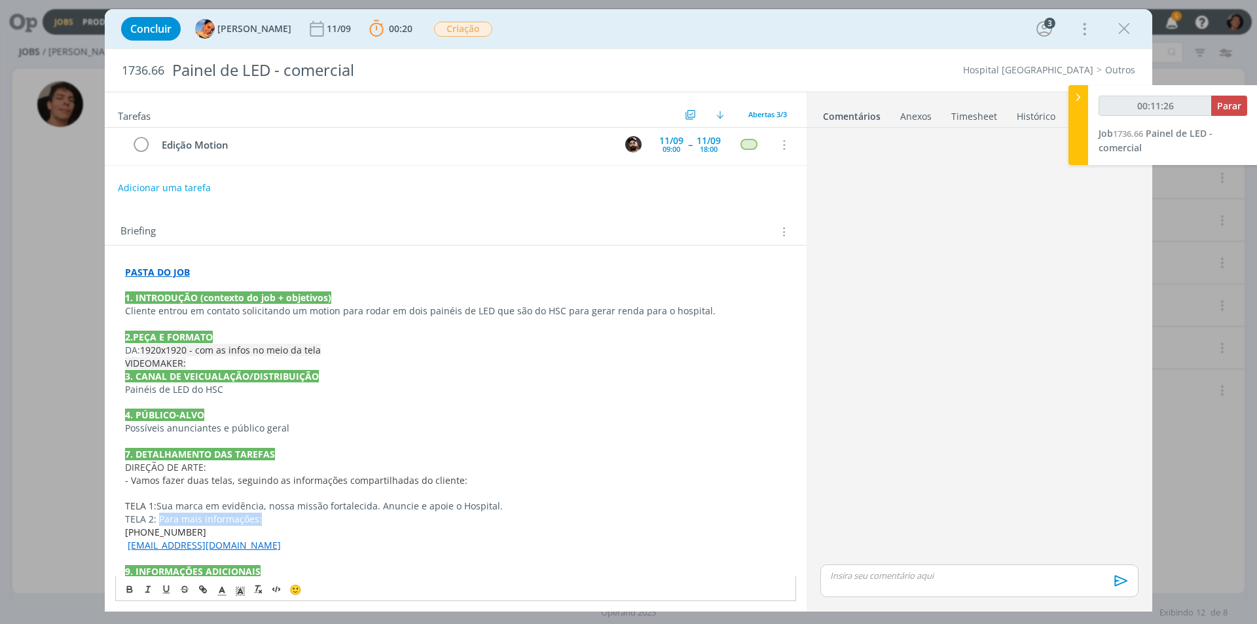
drag, startPoint x: 165, startPoint y: 520, endPoint x: 281, endPoint y: 522, distance: 115.9
click at [281, 522] on p "TELA 2: Para mais informações:" at bounding box center [455, 518] width 661 height 13
copy p "Para mais informações:"
click at [262, 529] on p "[PHONE_NUMBER]" at bounding box center [455, 532] width 661 height 13
drag, startPoint x: 178, startPoint y: 544, endPoint x: 120, endPoint y: 531, distance: 58.9
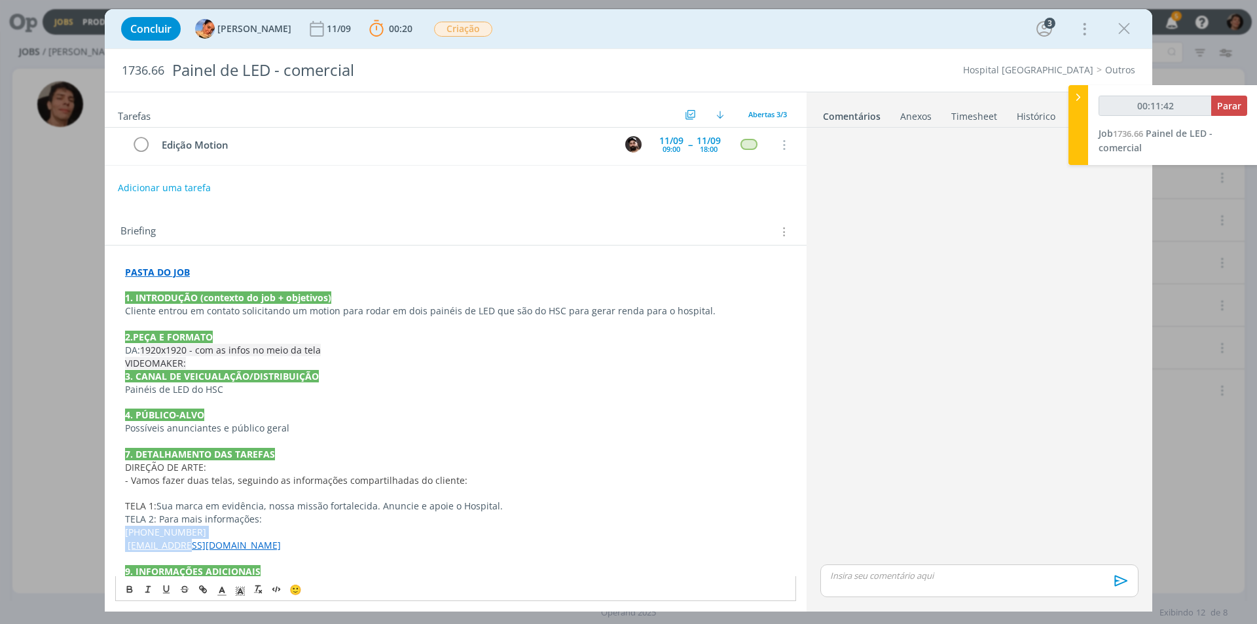
click at [120, 531] on div "PASTA DO JOB 1. INTRODUÇÃO (contexto do job + objetivos) Cliente entrou em cont…" at bounding box center [455, 428] width 681 height 334
copy div "[PHONE_NUMBER] [EMAIL_ADDRESS][DOMAIN_NAME]"
click at [923, 574] on p "dialog" at bounding box center [978, 575] width 297 height 12
type input "00:14:46"
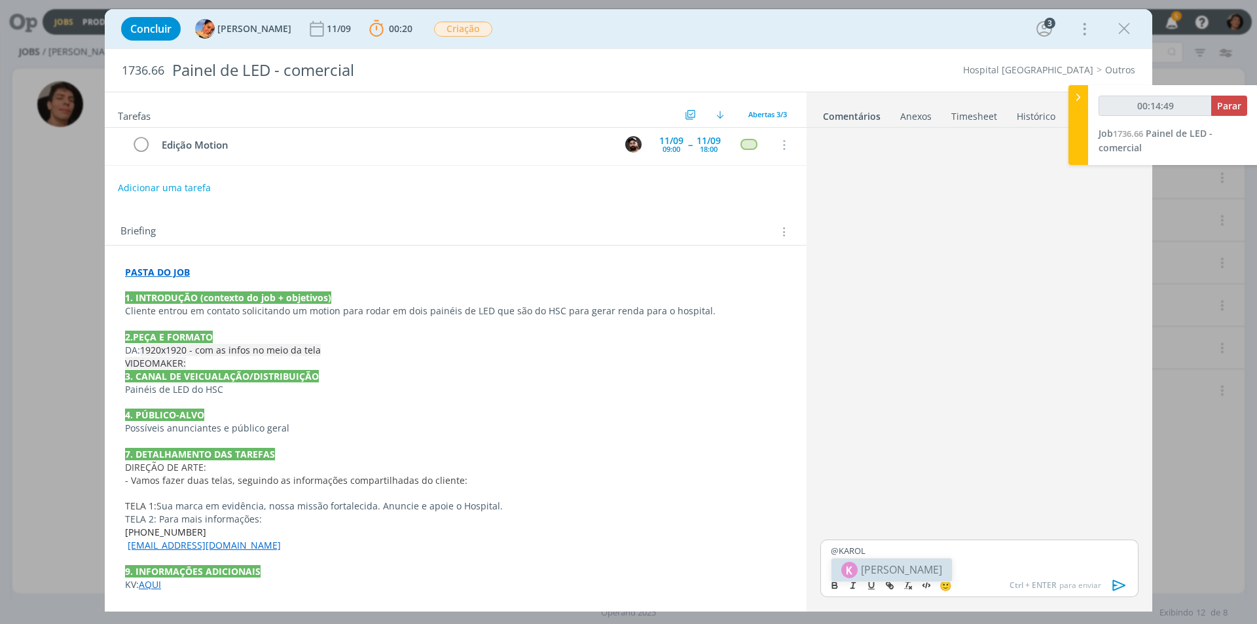
click at [908, 575] on span "[PERSON_NAME]" at bounding box center [901, 569] width 81 height 16
click at [949, 570] on span "[PERSON_NAME]" at bounding box center [973, 569] width 81 height 14
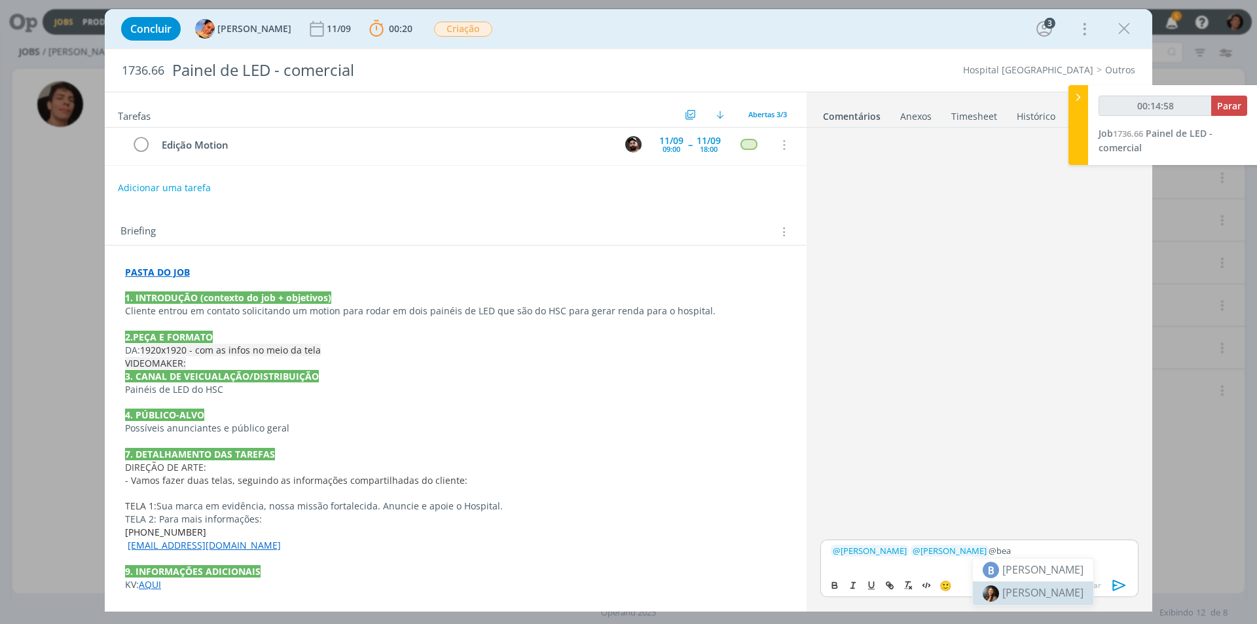
click at [1035, 589] on span "[PERSON_NAME]" at bounding box center [1042, 592] width 81 height 14
click at [1086, 568] on body "Jobs Produção [GEOGRAPHIC_DATA] 5 Notificações Central de Ajuda Área de Membros…" at bounding box center [628, 312] width 1257 height 624
click at [1067, 547] on p "﻿ @ [PERSON_NAME] ﻿ ﻿ @ [PERSON_NAME] ﻿ ﻿ @ [PERSON_NAME] ﻿ @bruna" at bounding box center [978, 550] width 297 height 12
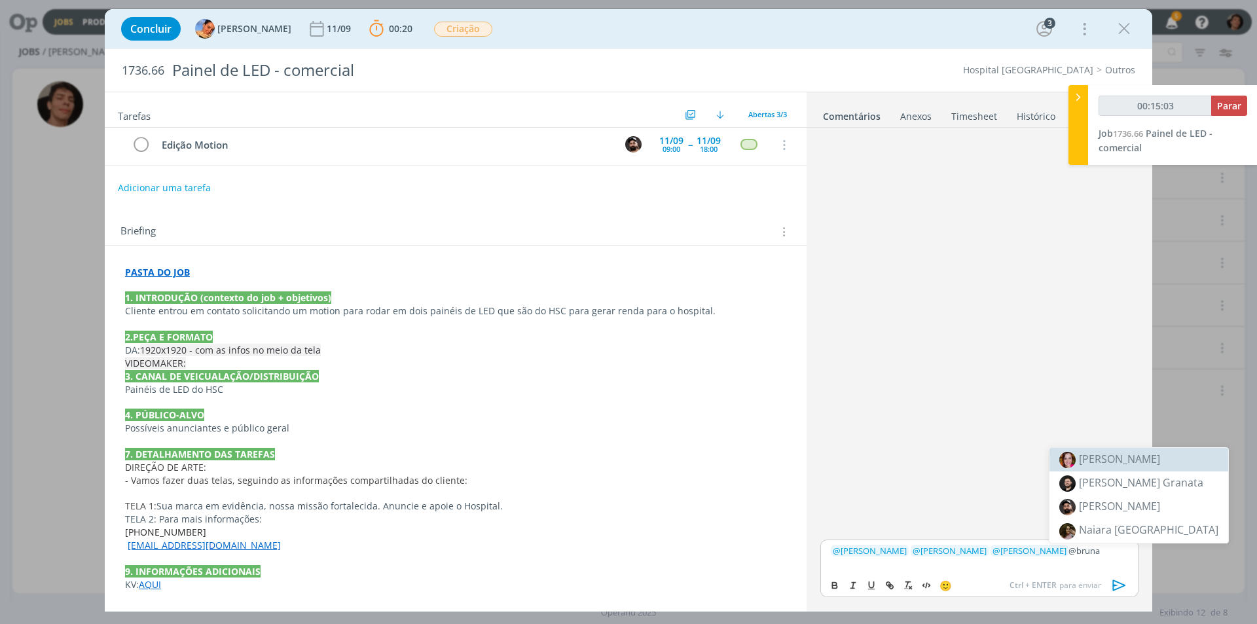
click at [1077, 549] on p "﻿ @ [PERSON_NAME] ﻿ ﻿ @ [PERSON_NAME] ﻿ ﻿ @ [PERSON_NAME] ﻿ @bruna" at bounding box center [978, 550] width 297 height 12
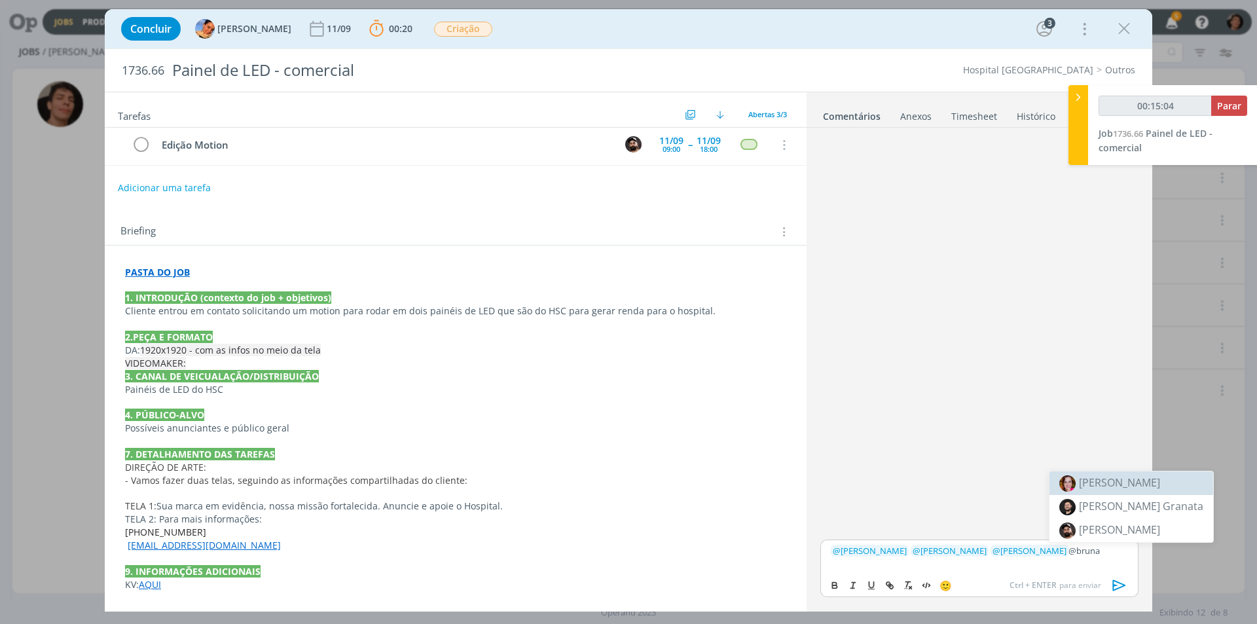
click at [1119, 479] on span "[PERSON_NAME]" at bounding box center [1118, 482] width 81 height 14
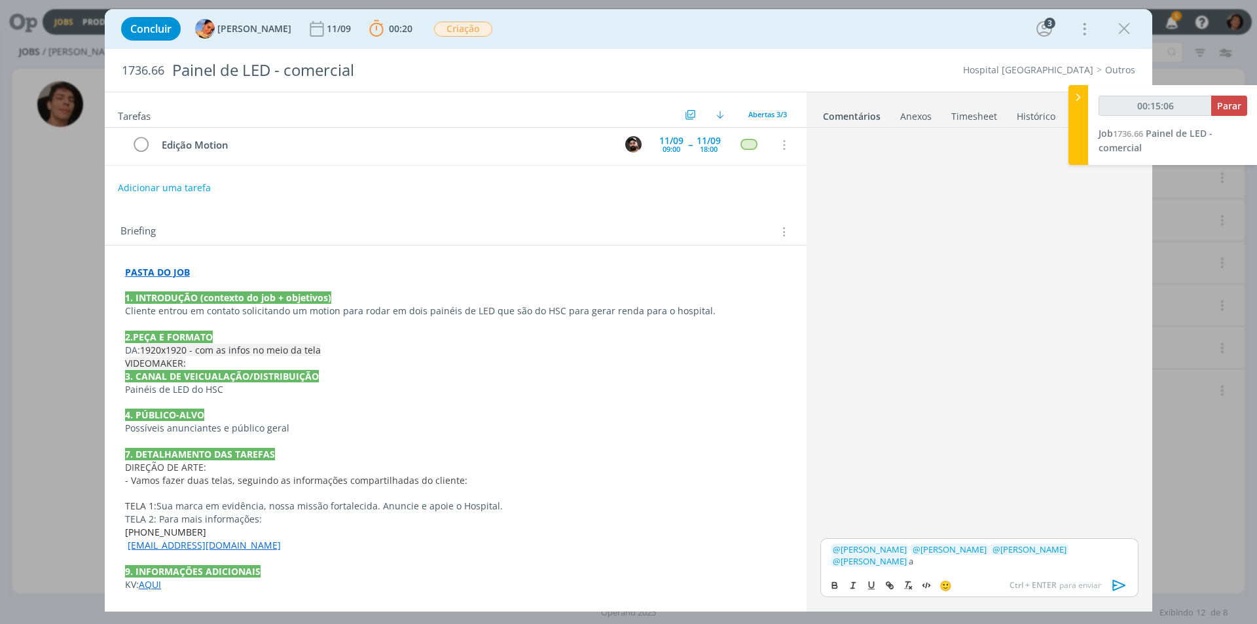
drag, startPoint x: 1115, startPoint y: 546, endPoint x: 1126, endPoint y: 547, distance: 10.5
click at [1126, 547] on p "﻿ @ [PERSON_NAME] ﻿ ﻿ @ [PERSON_NAME] ﻿ ﻿ @ [PERSON_NAME] ﻿ ﻿ @ [PERSON_NAME] ﻿…" at bounding box center [978, 555] width 297 height 24
drag, startPoint x: 874, startPoint y: 560, endPoint x: 916, endPoint y: 571, distance: 42.5
click at [917, 572] on div "﻿ @ [PERSON_NAME] ﻿ ﻿ @ [PERSON_NAME] ﻿ ﻿ @ [PERSON_NAME] ﻿ ﻿ @ [PERSON_NAME] ﻿…" at bounding box center [979, 567] width 318 height 59
type input "00:15:21"
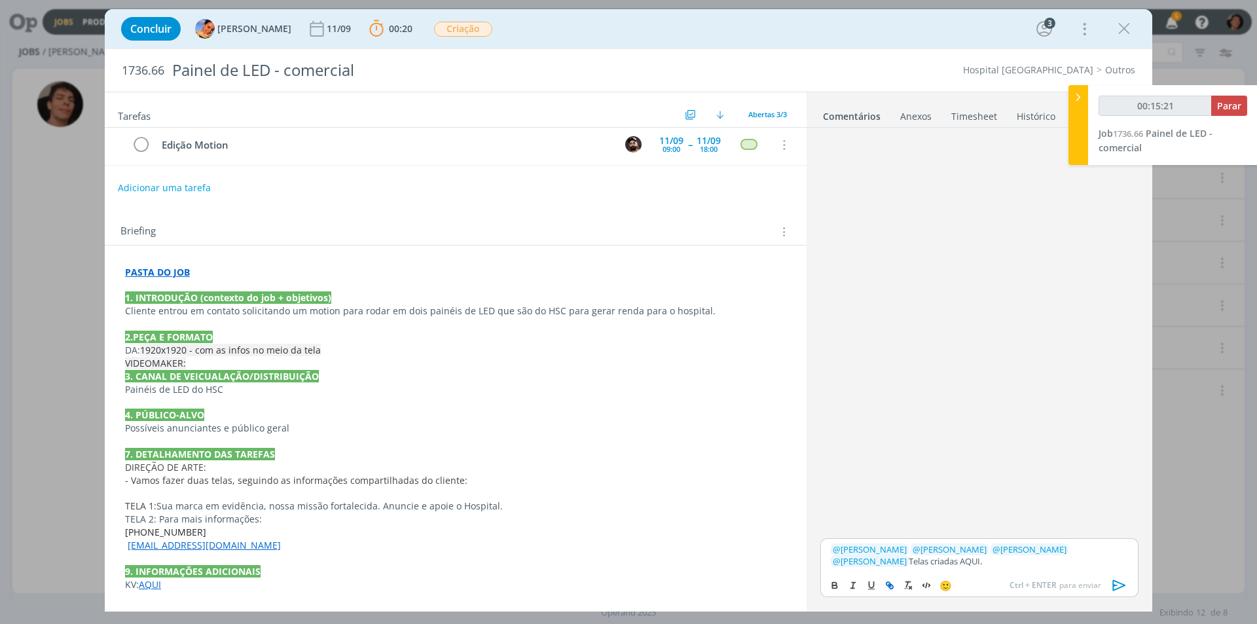
drag, startPoint x: 883, startPoint y: 582, endPoint x: 889, endPoint y: 586, distance: 7.0
click at [884, 582] on icon "dialog" at bounding box center [889, 585] width 10 height 10
type input "AQUI."
type input "00:15:22"
paste input "[URL][DOMAIN_NAME]"
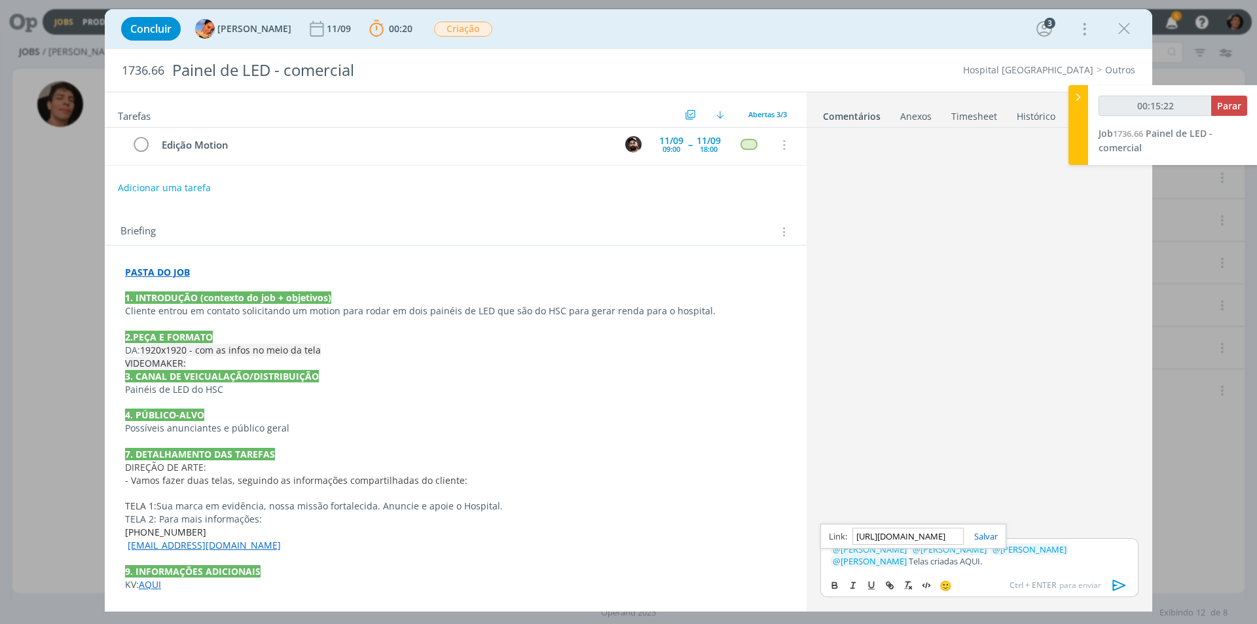
scroll to position [0, 320]
type input "[URL][DOMAIN_NAME]"
click at [992, 534] on link "dialog" at bounding box center [980, 536] width 34 height 12
click at [932, 566] on p "﻿ @ [PERSON_NAME] ﻿ ﻿ @ [PERSON_NAME] ﻿ ﻿ @ [PERSON_NAME] ﻿ ﻿ @ [PERSON_NAME] ﻿…" at bounding box center [978, 555] width 297 height 24
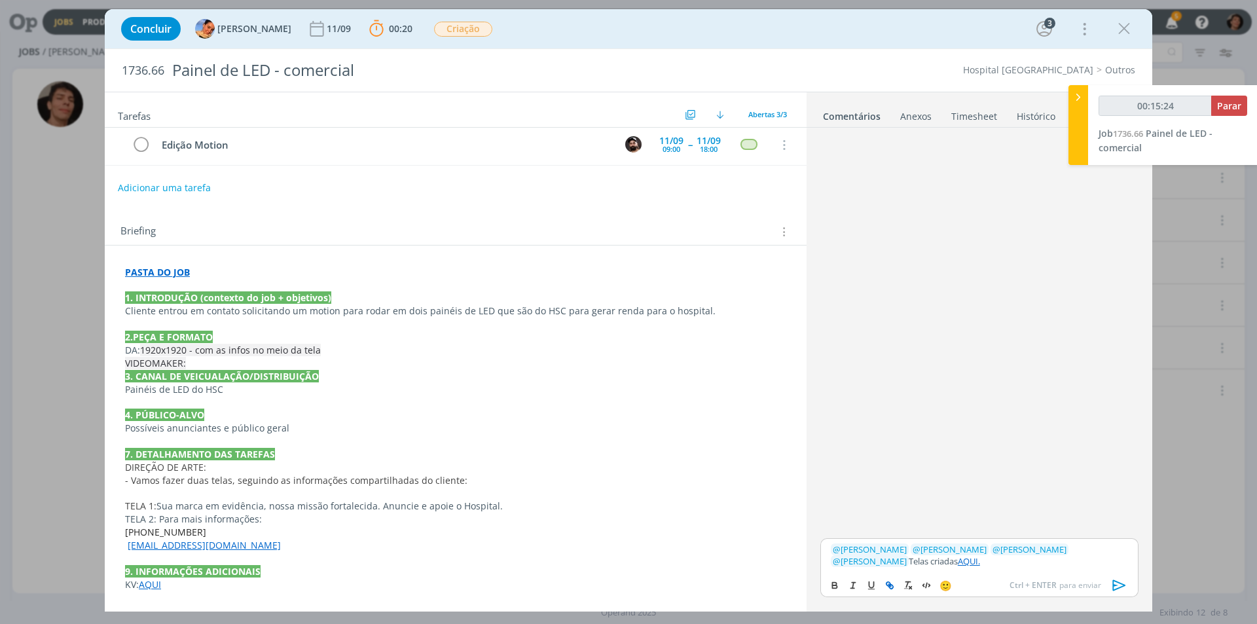
click at [1115, 587] on icon "dialog" at bounding box center [1119, 585] width 20 height 20
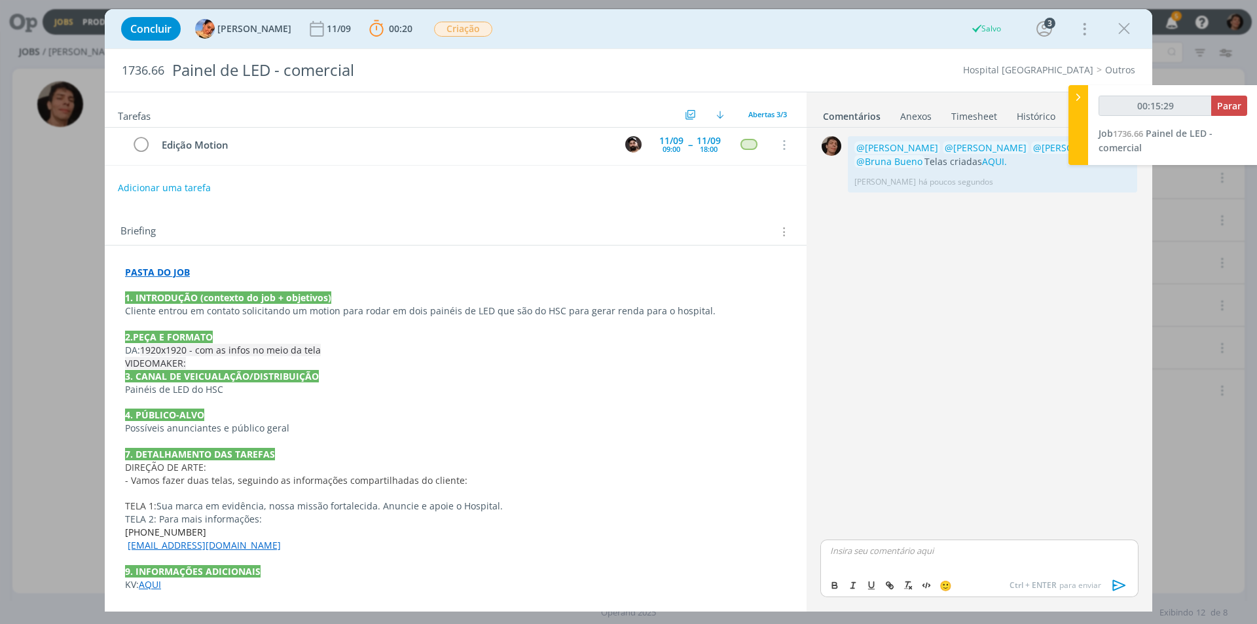
type input "00:15:30"
click at [964, 306] on div "0 @[PERSON_NAME] @[PERSON_NAME] @[PERSON_NAME] @Bruna Bueno Telas criadas AQUI.…" at bounding box center [979, 335] width 329 height 404
click at [1238, 112] on button "Parar" at bounding box center [1229, 106] width 36 height 20
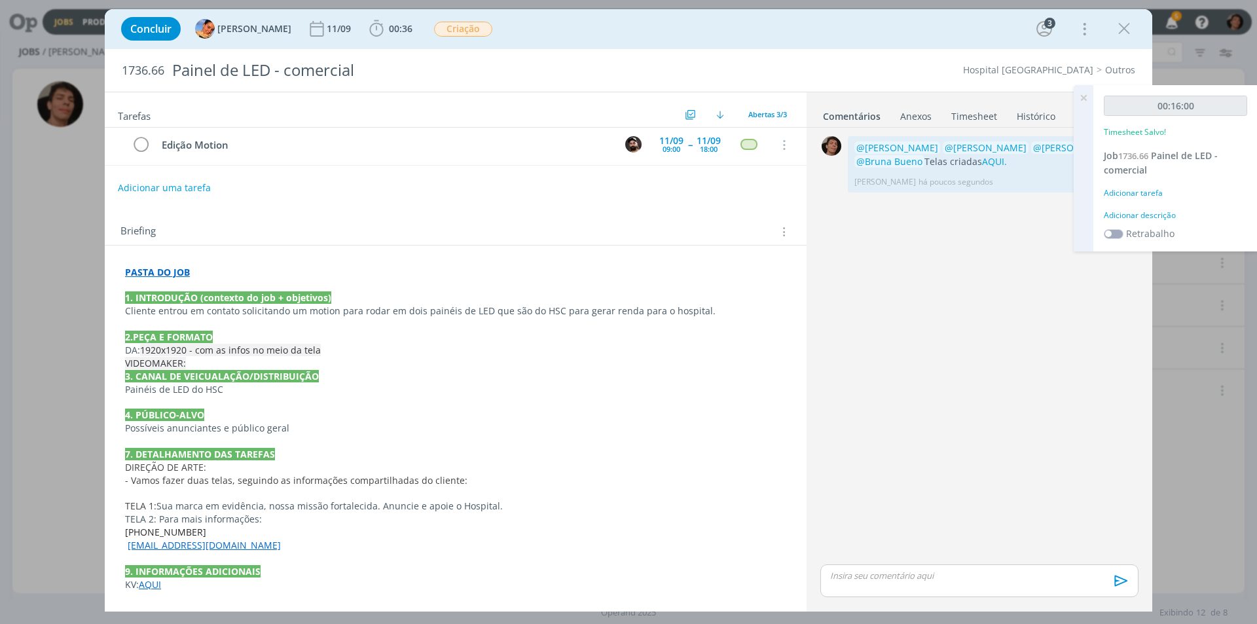
click at [1137, 213] on div "Adicionar descrição" at bounding box center [1174, 215] width 143 height 12
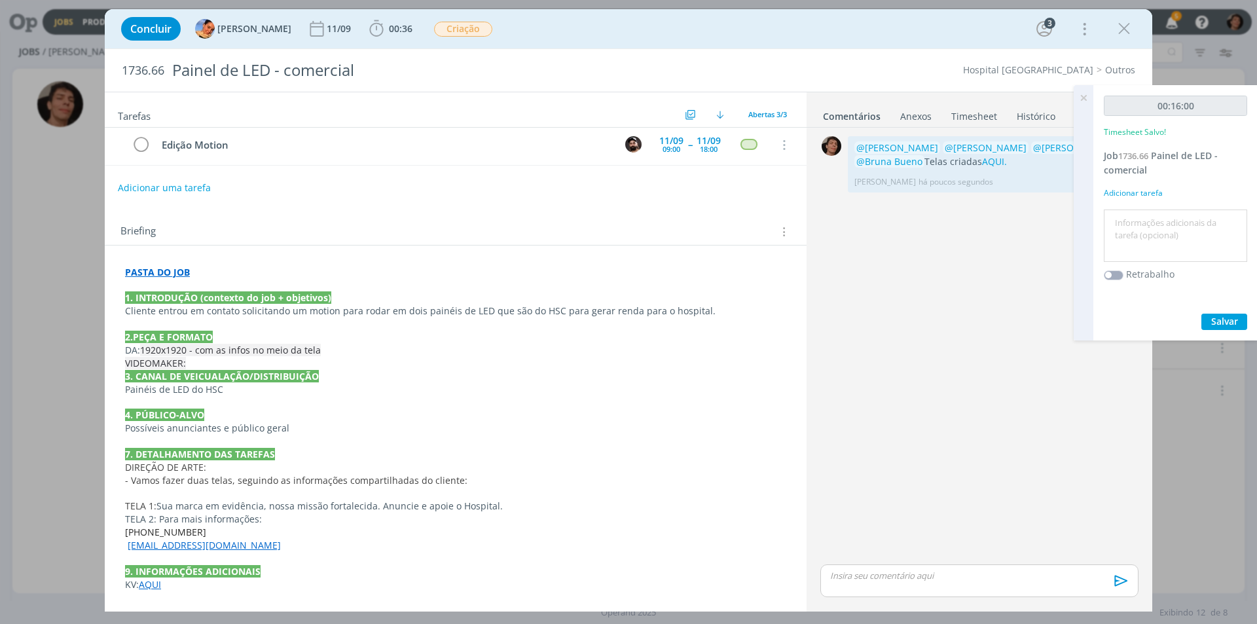
click at [1141, 224] on textarea at bounding box center [1175, 236] width 137 height 46
type textarea "criação de telas LED"
click at [1224, 323] on span "Salvar" at bounding box center [1224, 321] width 27 height 12
click at [1084, 99] on icon at bounding box center [1083, 98] width 24 height 26
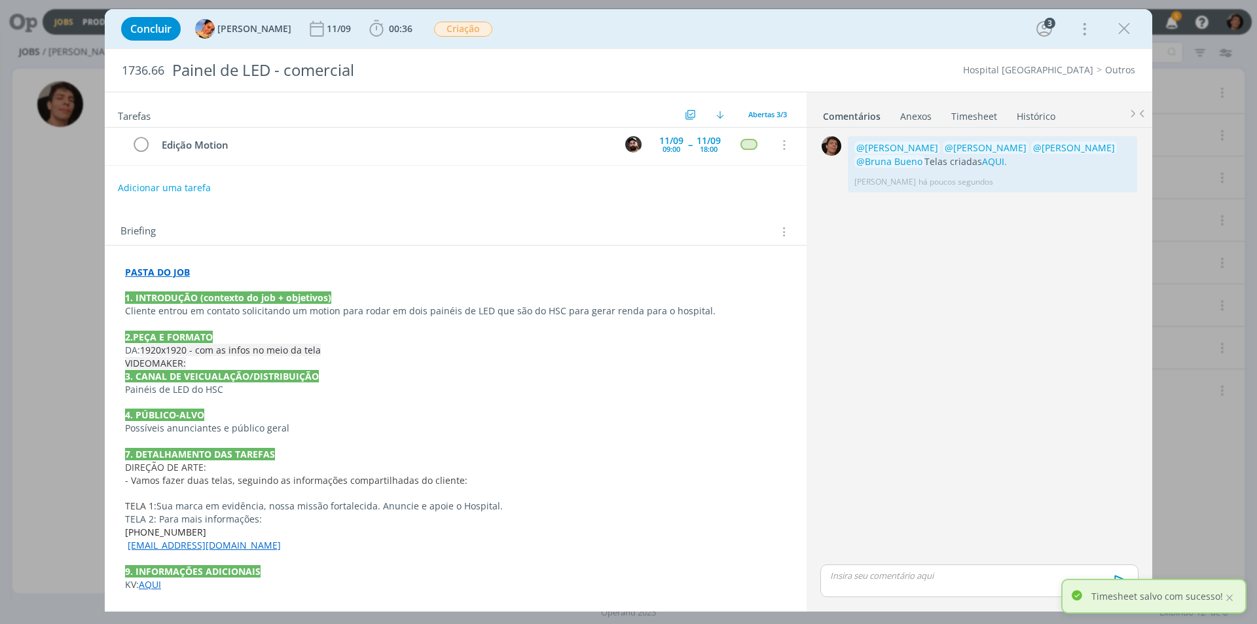
click at [1002, 317] on div "0 @[PERSON_NAME] @[PERSON_NAME] @[PERSON_NAME] @Bruna Bueno Telas criadas AQUI.…" at bounding box center [979, 347] width 329 height 429
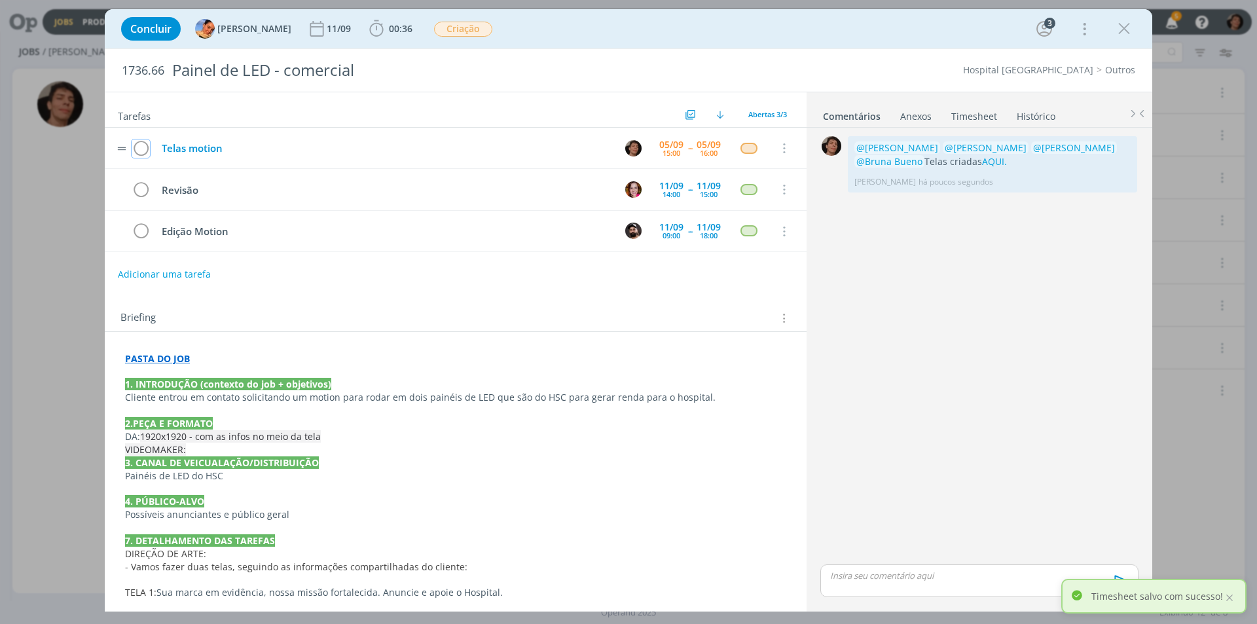
click at [135, 142] on icon "dialog" at bounding box center [141, 149] width 18 height 20
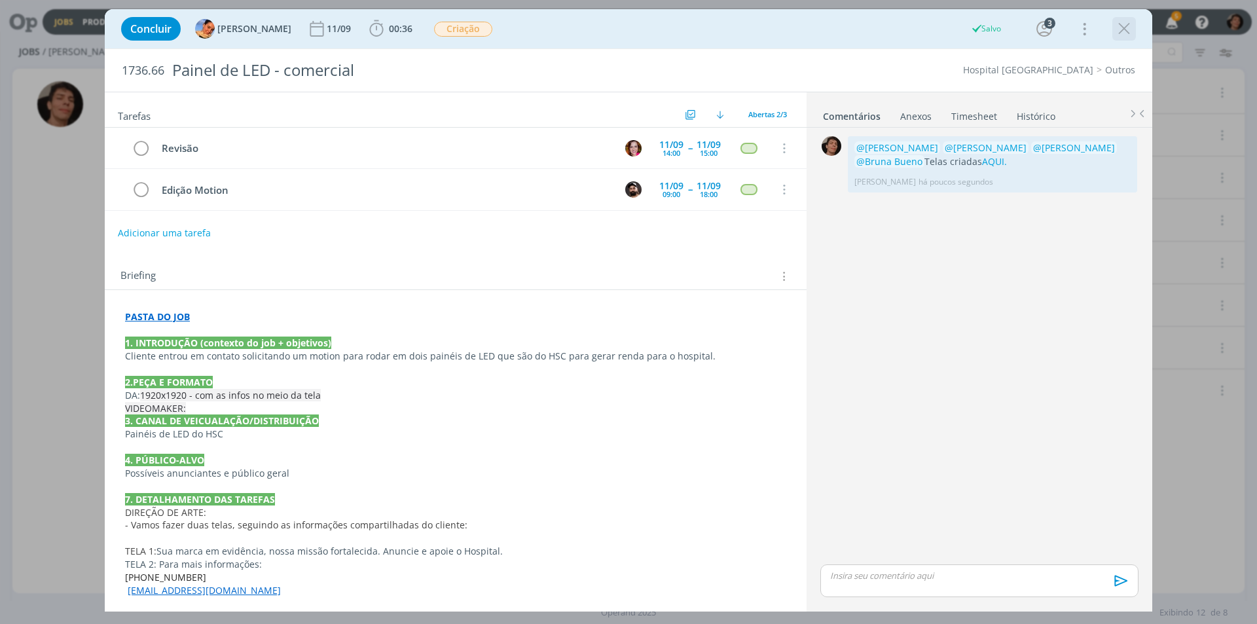
click at [1112, 24] on div "dialog" at bounding box center [1124, 29] width 24 height 24
click at [1123, 28] on icon "dialog" at bounding box center [1124, 29] width 20 height 20
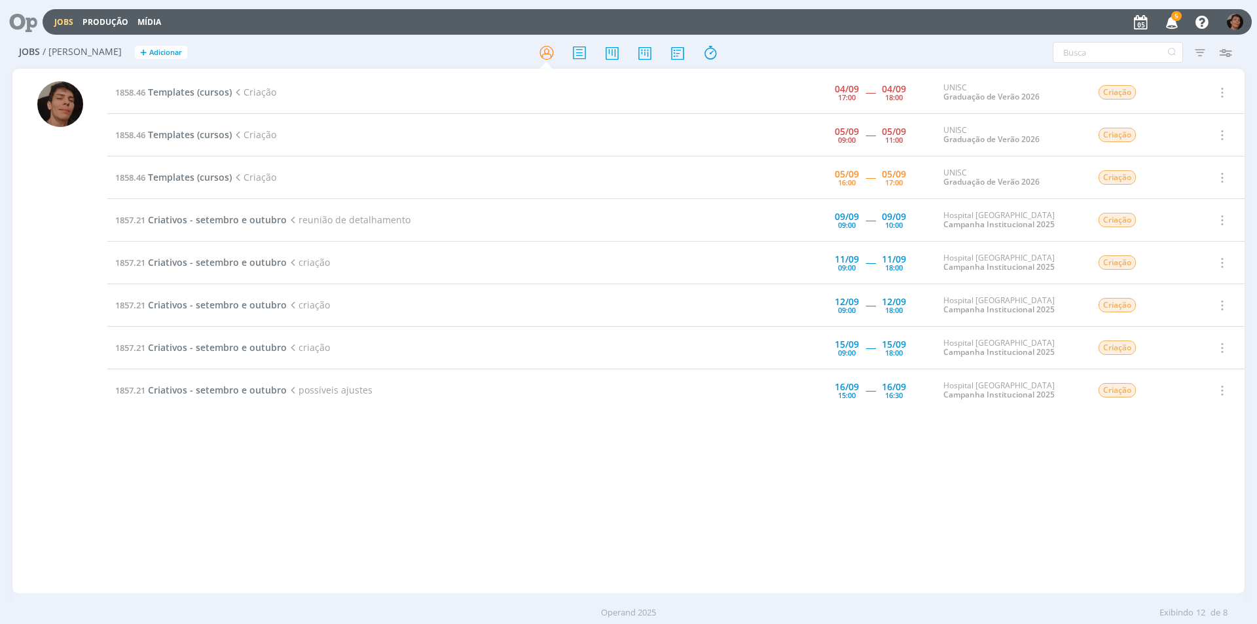
click at [745, 453] on div "1858.46 Templates (cursos) Criação [DATE] 17:00 ----- [DATE] 18:00 UNISC Gradua…" at bounding box center [675, 330] width 1137 height 519
click at [221, 171] on span "Templates (cursos)" at bounding box center [190, 177] width 84 height 12
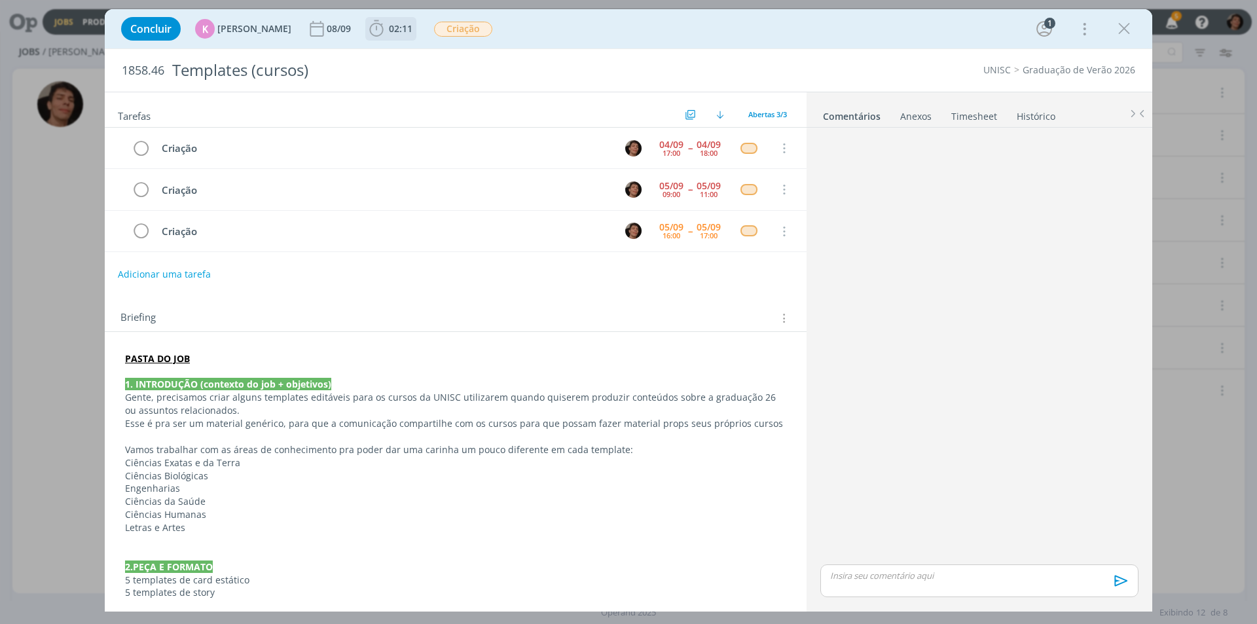
click at [374, 30] on icon "dialog" at bounding box center [376, 29] width 20 height 20
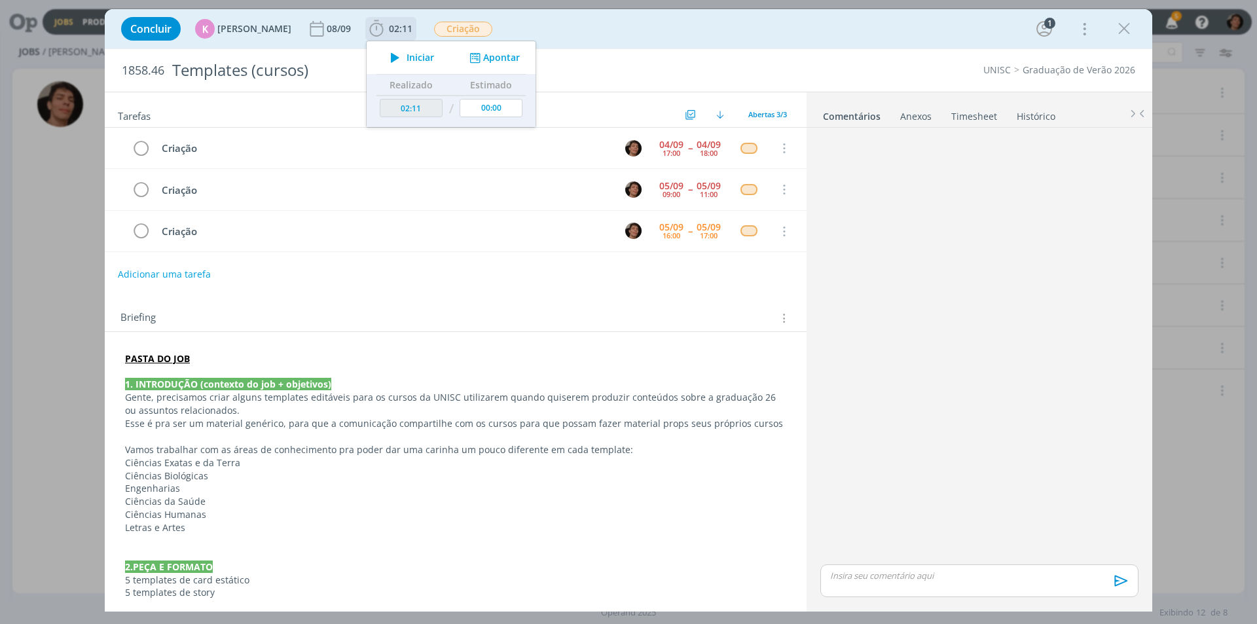
click at [395, 52] on icon "dialog" at bounding box center [394, 57] width 23 height 17
click at [573, 48] on div "Concluir K [PERSON_NAME] [DATE] 02:11 Iniciar Apontar Data * [DATE] Horas * 00:…" at bounding box center [628, 28] width 1047 height 39
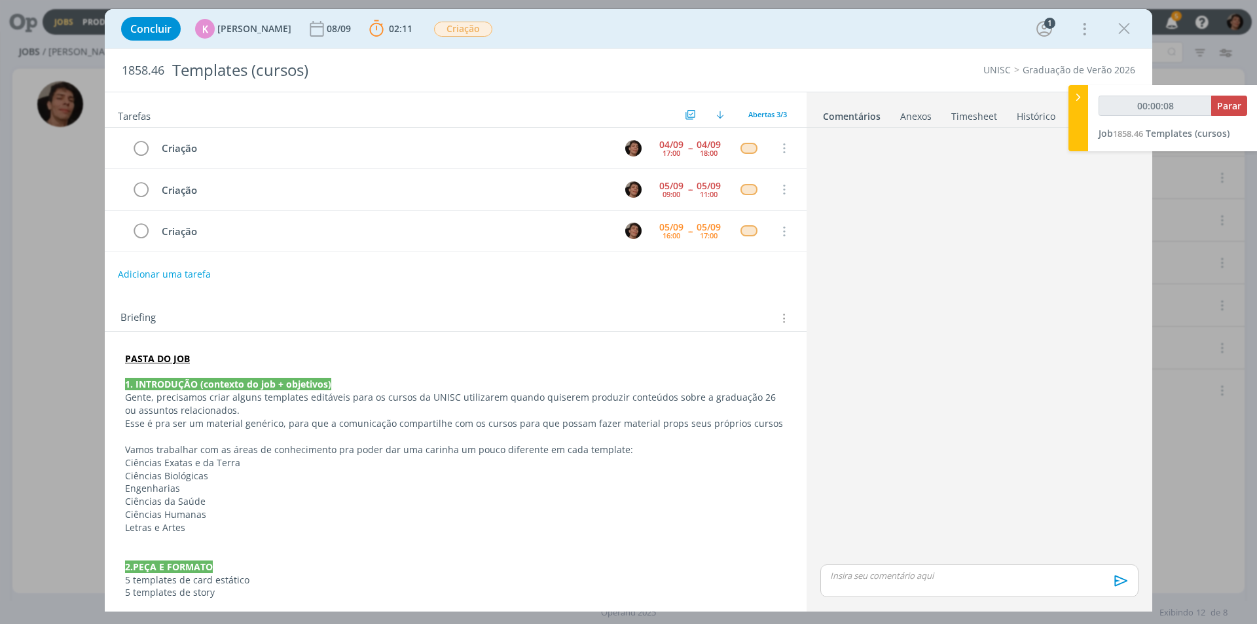
drag, startPoint x: 573, startPoint y: 47, endPoint x: 706, endPoint y: -3, distance: 142.7
type input "00:00:09"
drag, startPoint x: 706, startPoint y: -3, endPoint x: 1216, endPoint y: 111, distance: 522.5
click at [1216, 111] on button "Parar" at bounding box center [1229, 106] width 36 height 20
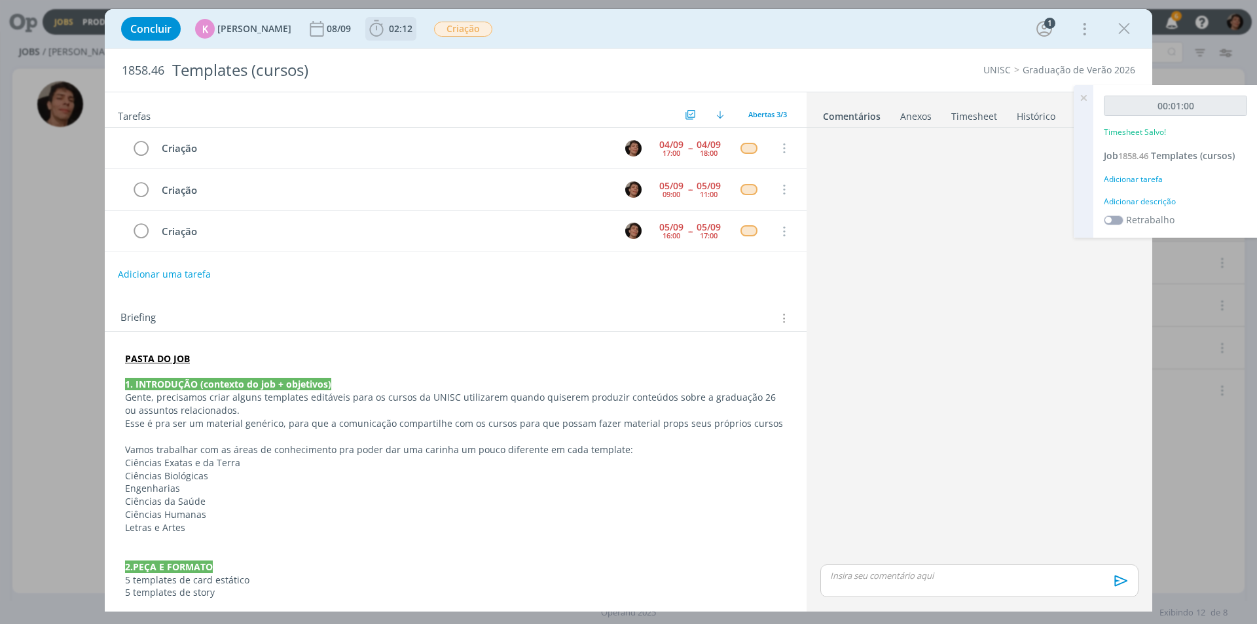
click at [389, 26] on span "02:12" at bounding box center [401, 28] width 24 height 12
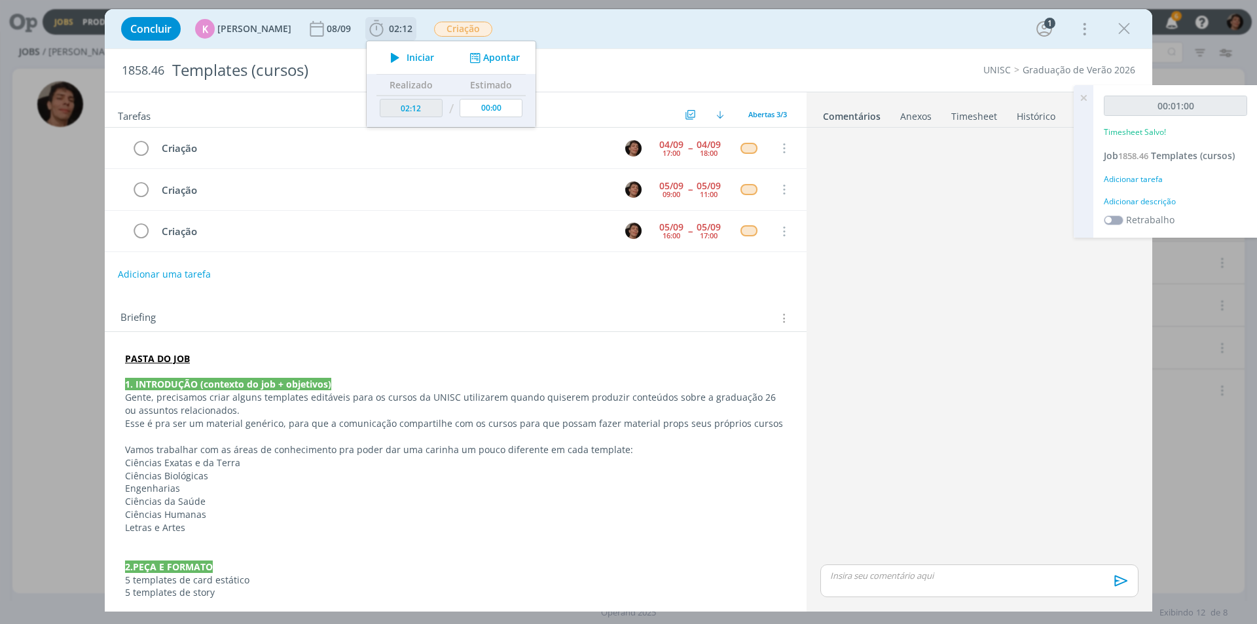
click at [396, 58] on icon "dialog" at bounding box center [394, 57] width 23 height 17
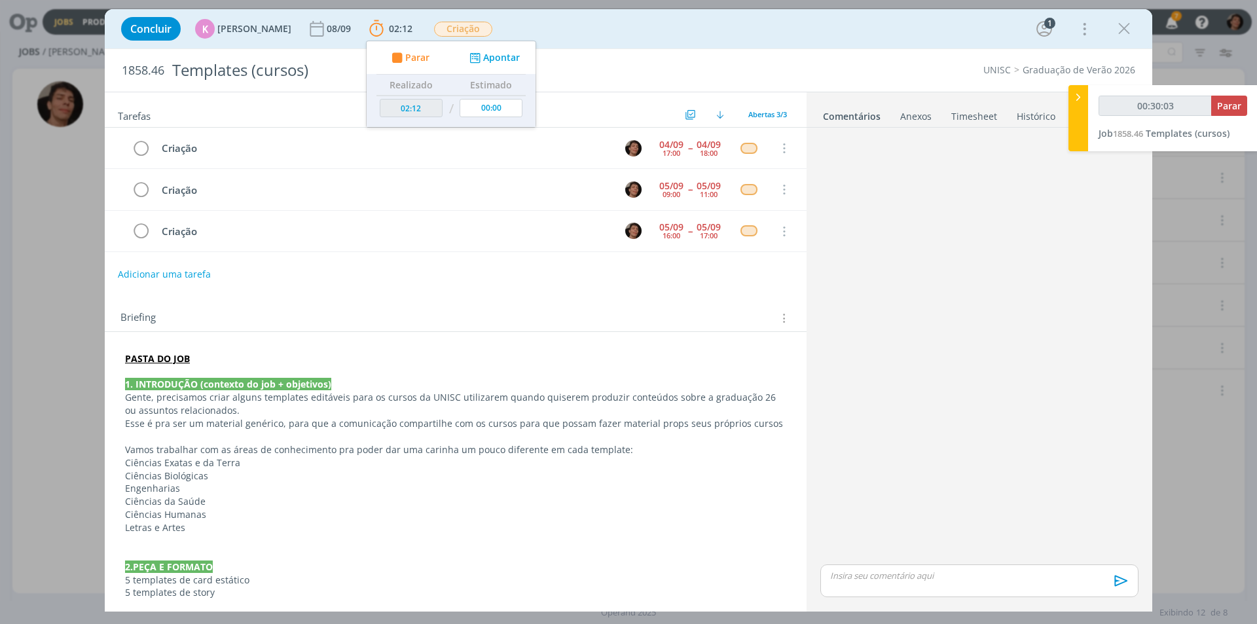
type input "00:30:04"
